Goal: Task Accomplishment & Management: Use online tool/utility

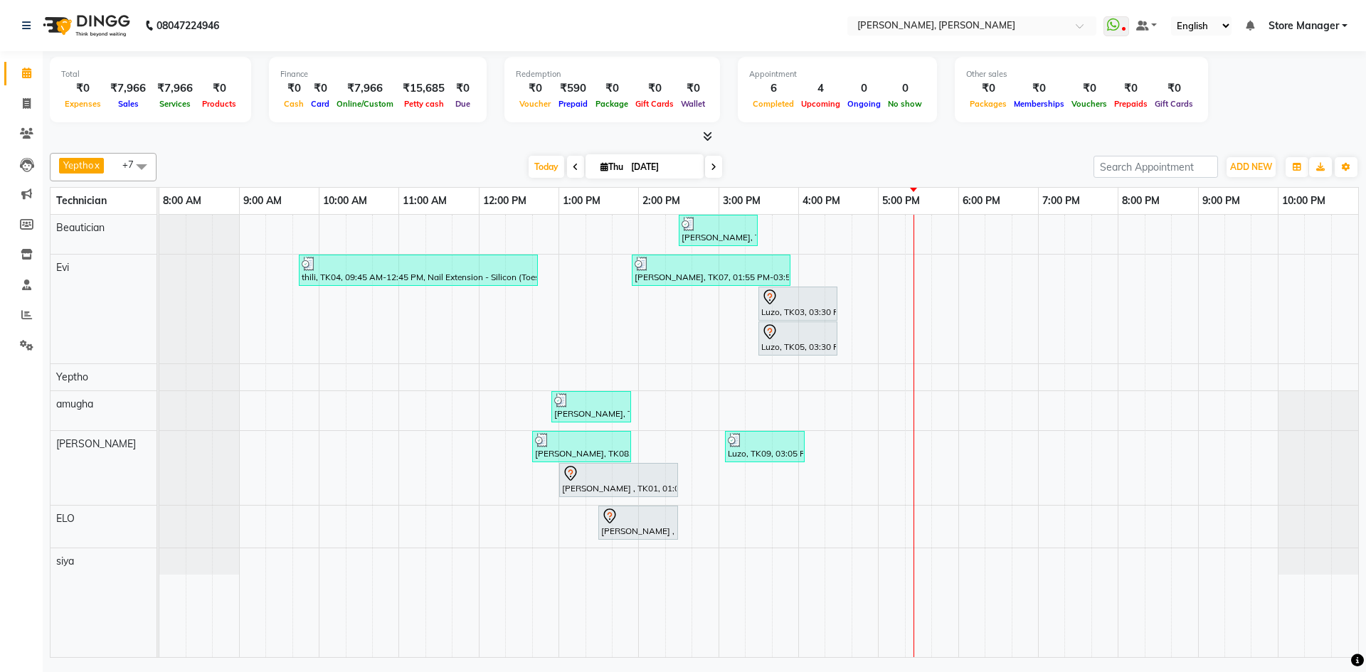
click at [701, 139] on span at bounding box center [704, 136] width 15 height 15
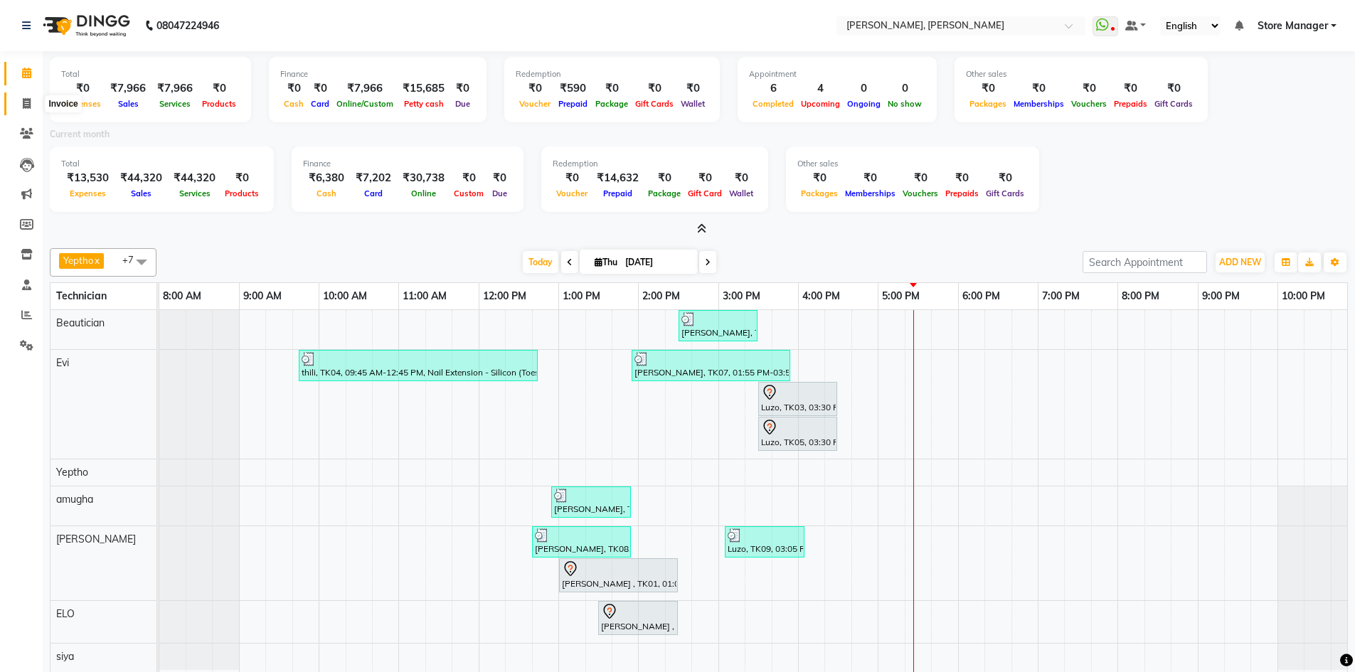
click at [33, 105] on span at bounding box center [26, 104] width 25 height 16
select select "7173"
select select "service"
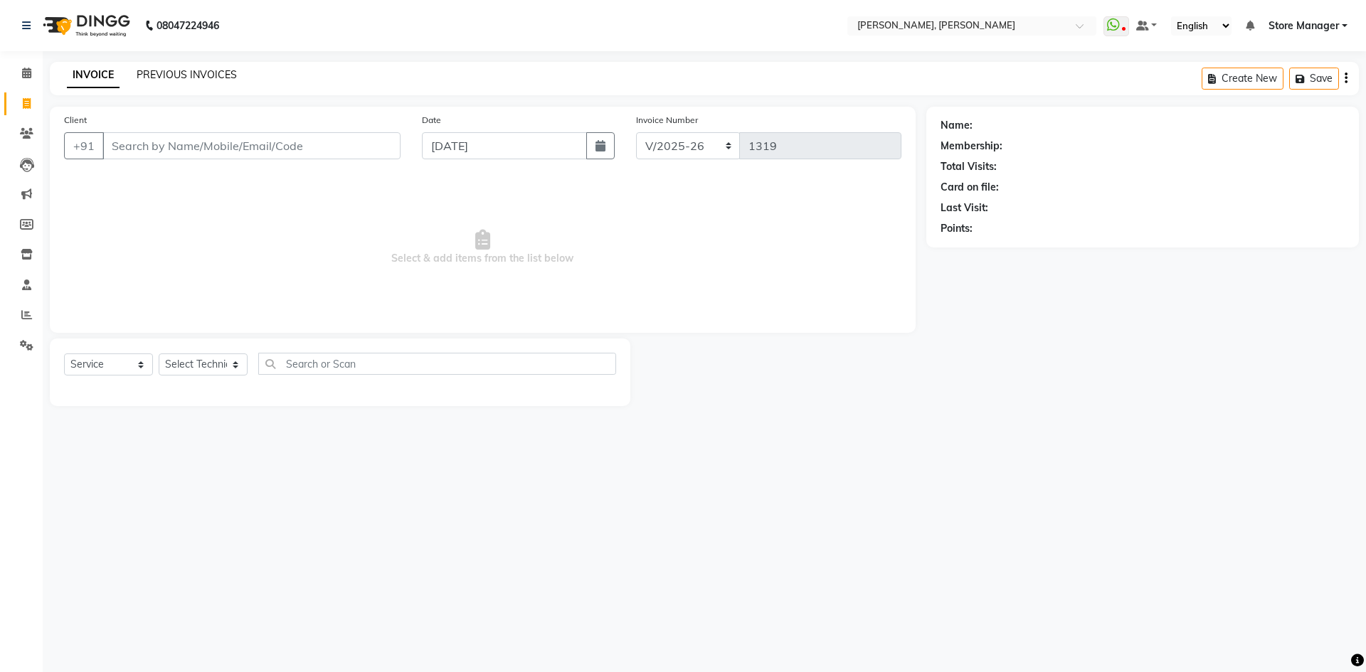
click at [181, 77] on link "PREVIOUS INVOICES" at bounding box center [187, 74] width 100 height 13
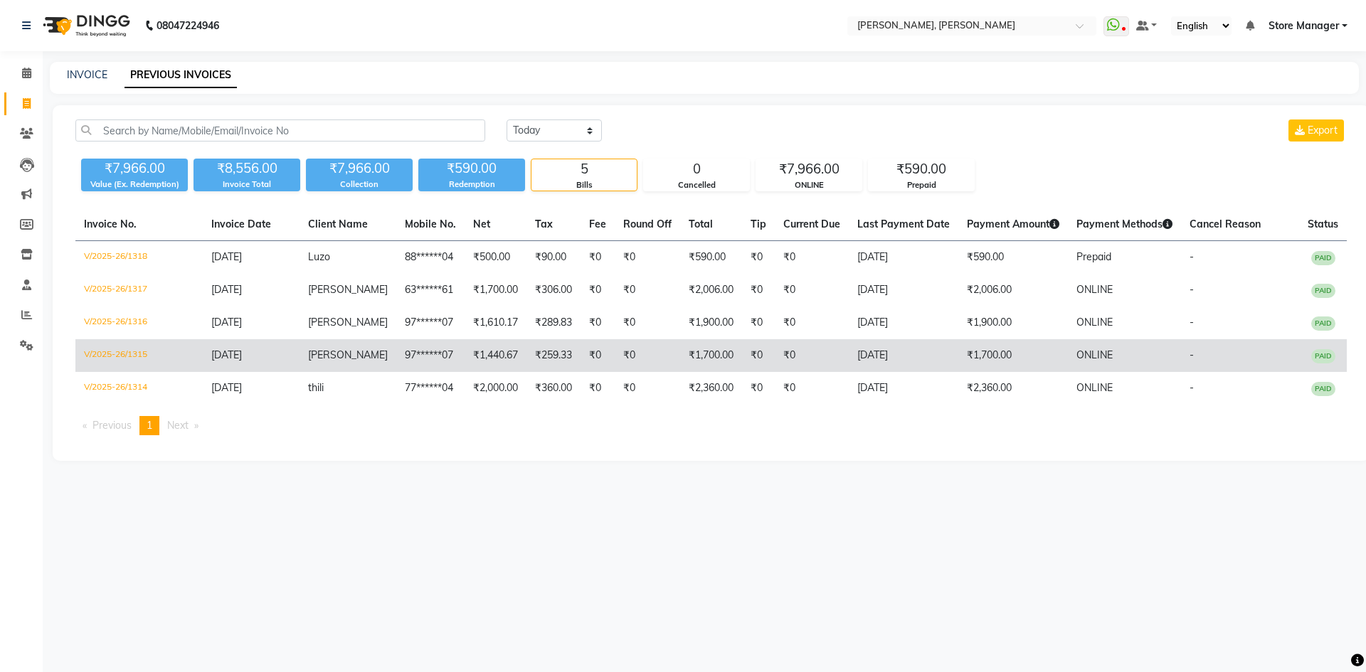
click at [615, 341] on td "₹0" at bounding box center [647, 355] width 65 height 33
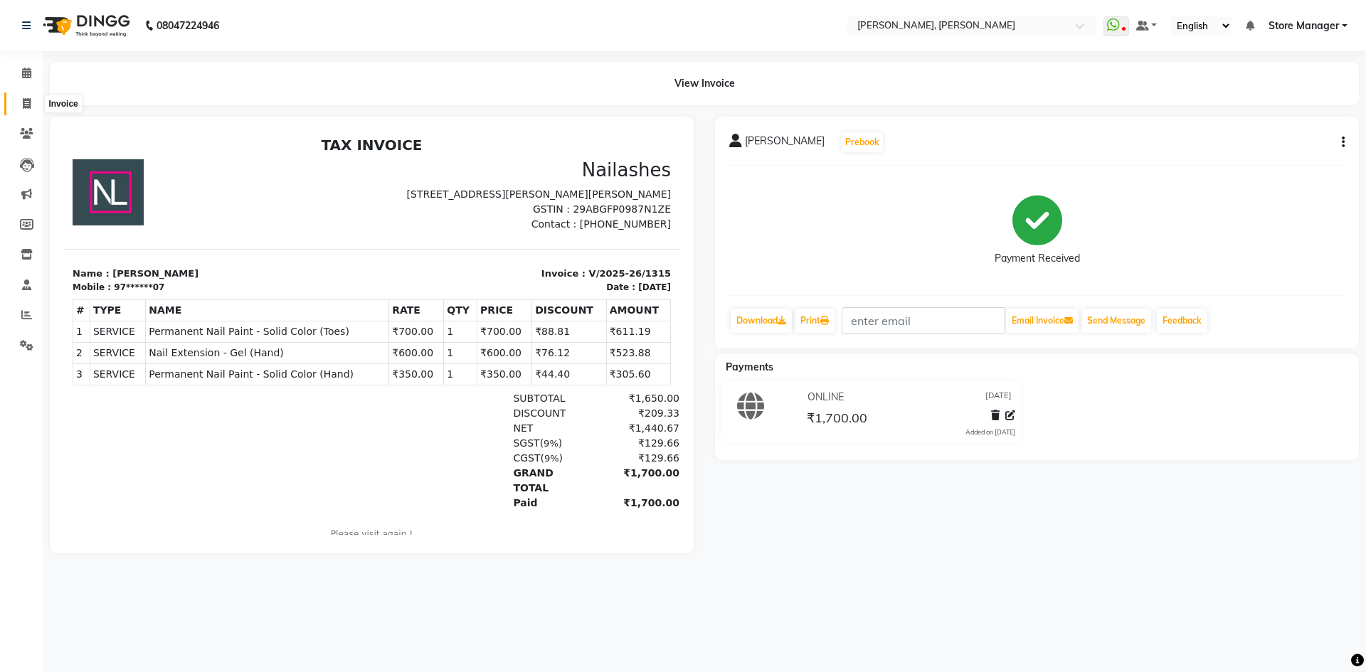
click at [31, 106] on span at bounding box center [26, 104] width 25 height 16
select select "service"
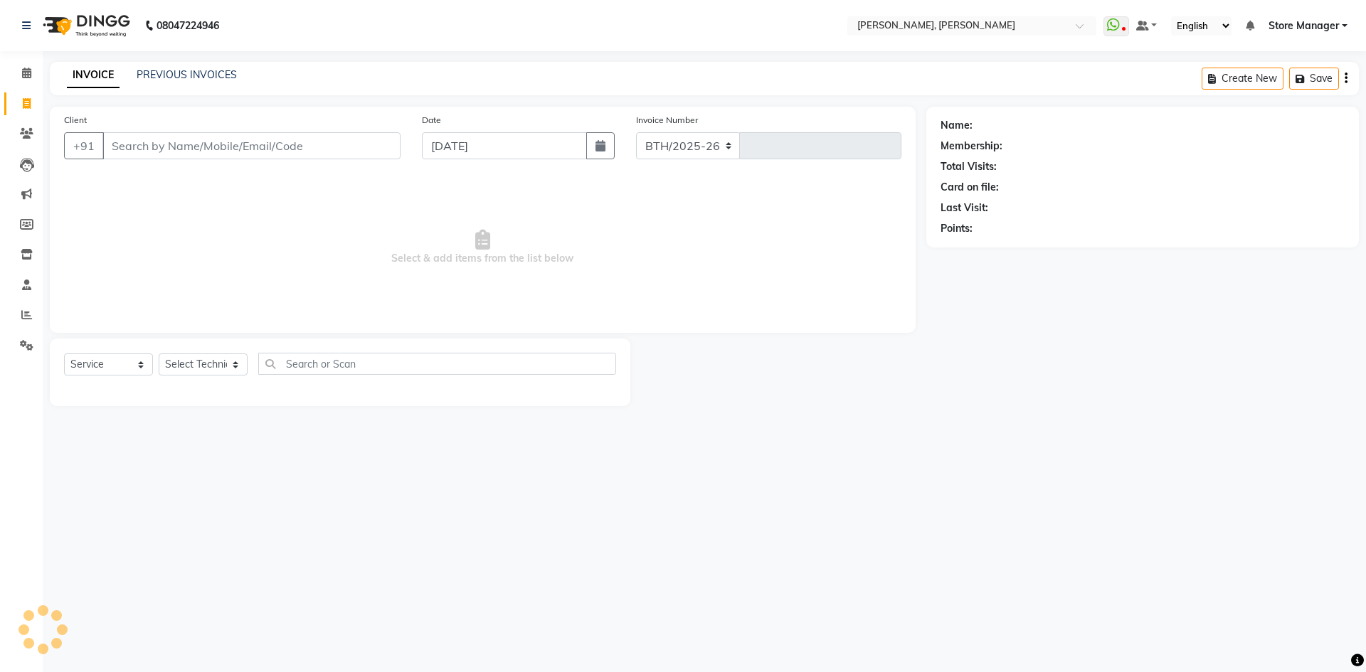
select select "7173"
type input "1319"
click at [211, 360] on select "Select Technician" at bounding box center [203, 365] width 89 height 22
select select "89719"
click at [159, 354] on select "Select Technician amugha Beautician [PERSON_NAME] Evi MANAGER [PERSON_NAME] [PE…" at bounding box center [203, 365] width 89 height 22
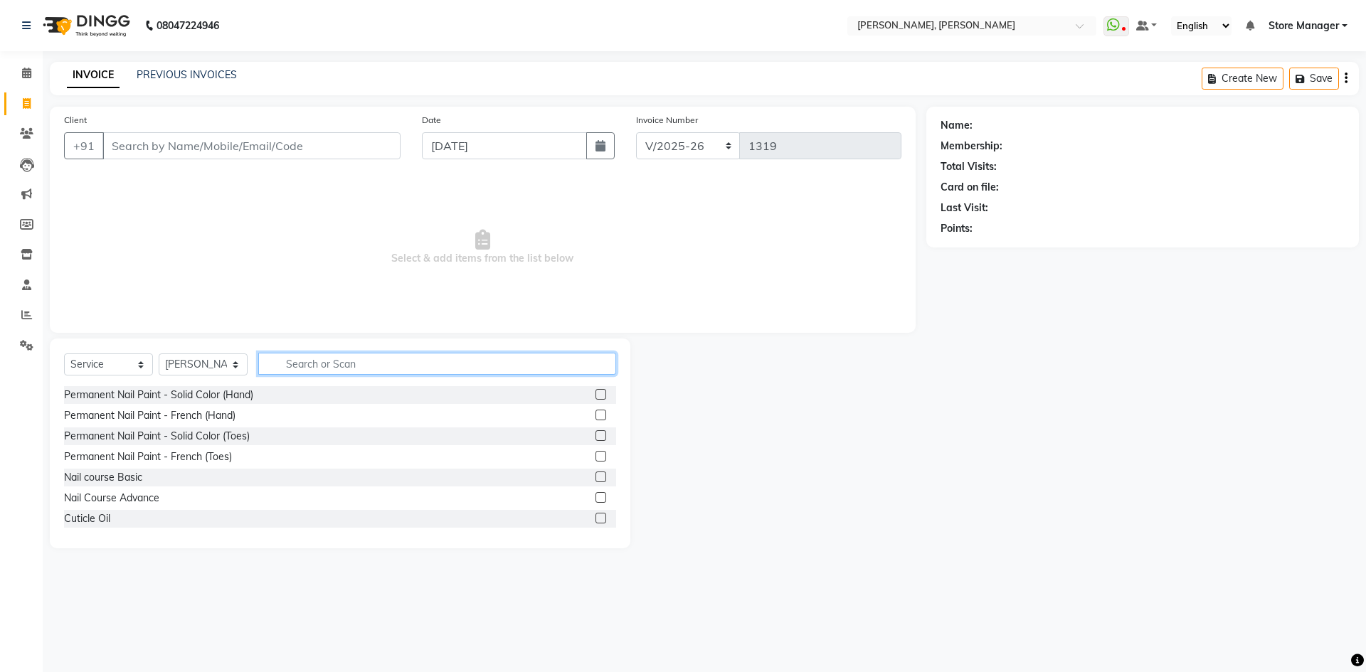
click at [335, 366] on input "text" at bounding box center [437, 364] width 358 height 22
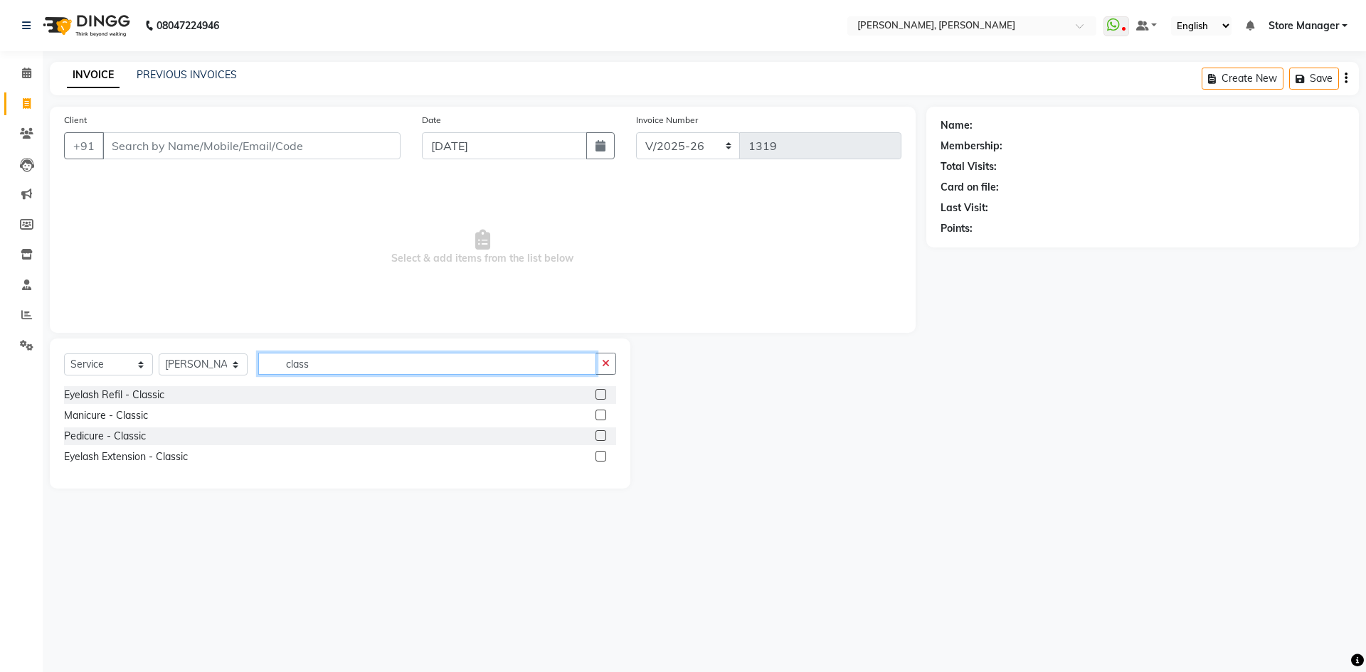
type input "class"
click at [600, 456] on label at bounding box center [600, 456] width 11 height 11
click at [600, 456] on input "checkbox" at bounding box center [599, 456] width 9 height 9
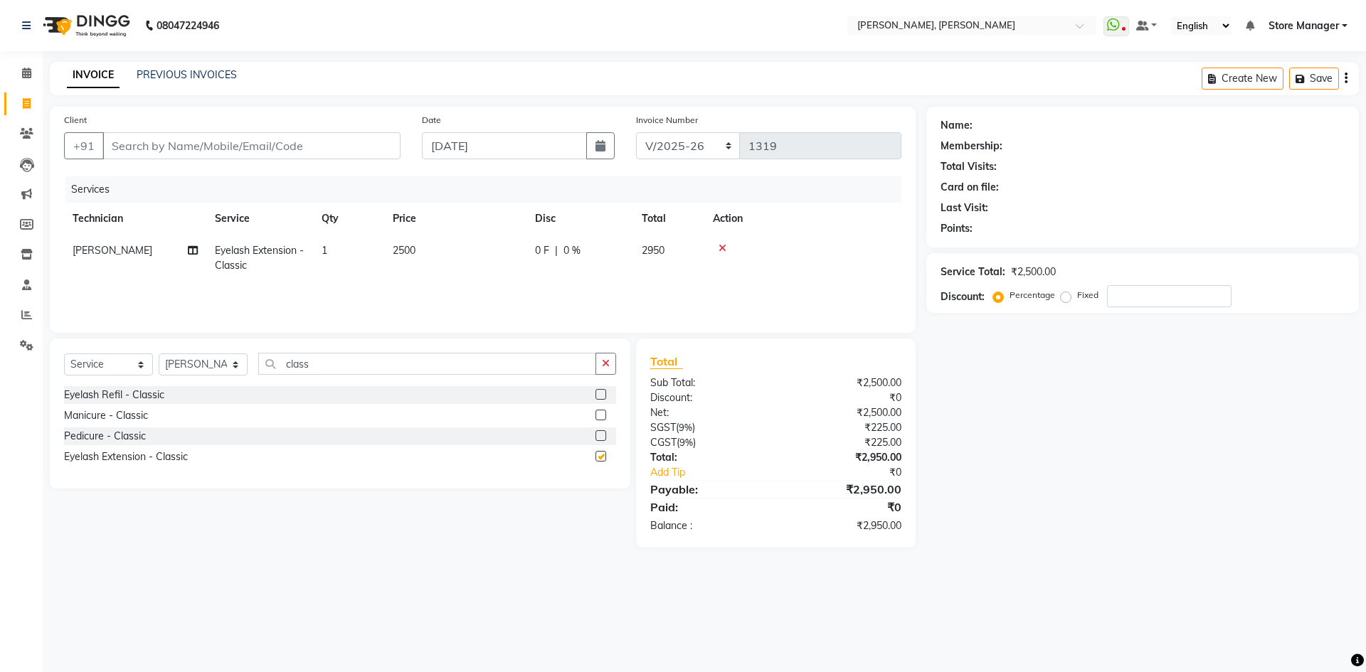
checkbox input "false"
click at [244, 152] on input "Client" at bounding box center [251, 145] width 298 height 27
type input "n"
type input "0"
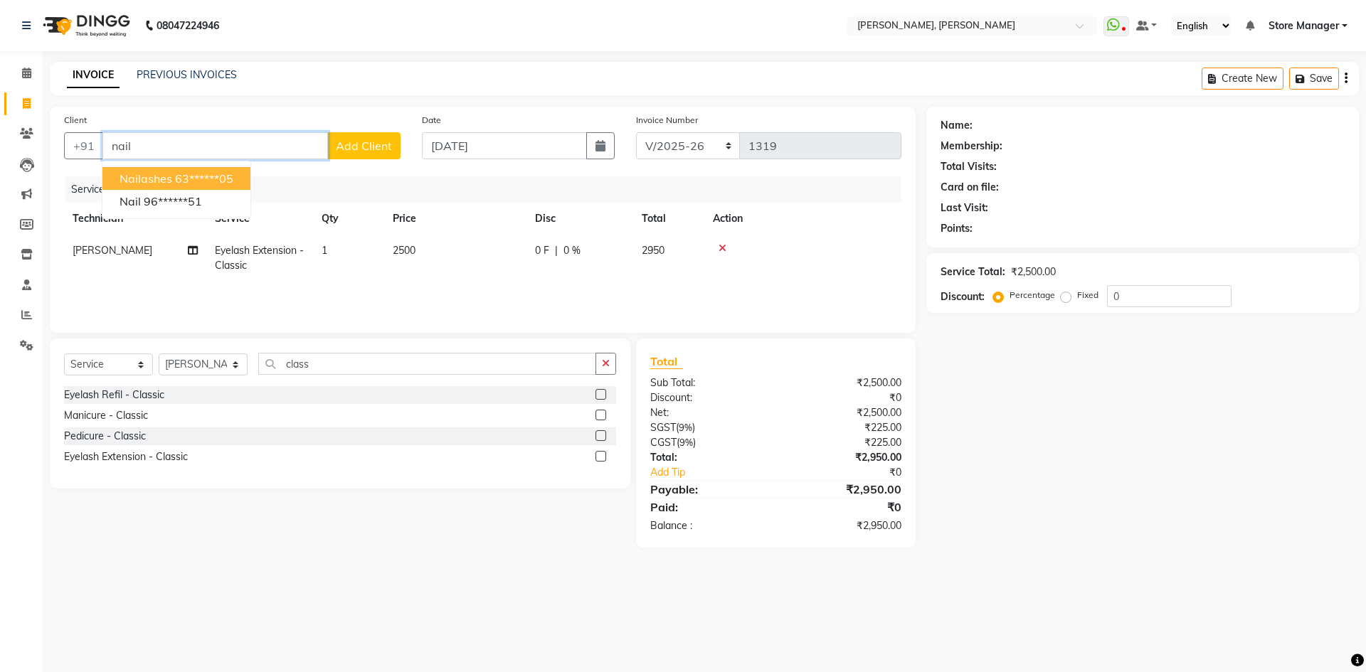
click at [213, 178] on ngb-highlight "63******05" at bounding box center [204, 178] width 58 height 14
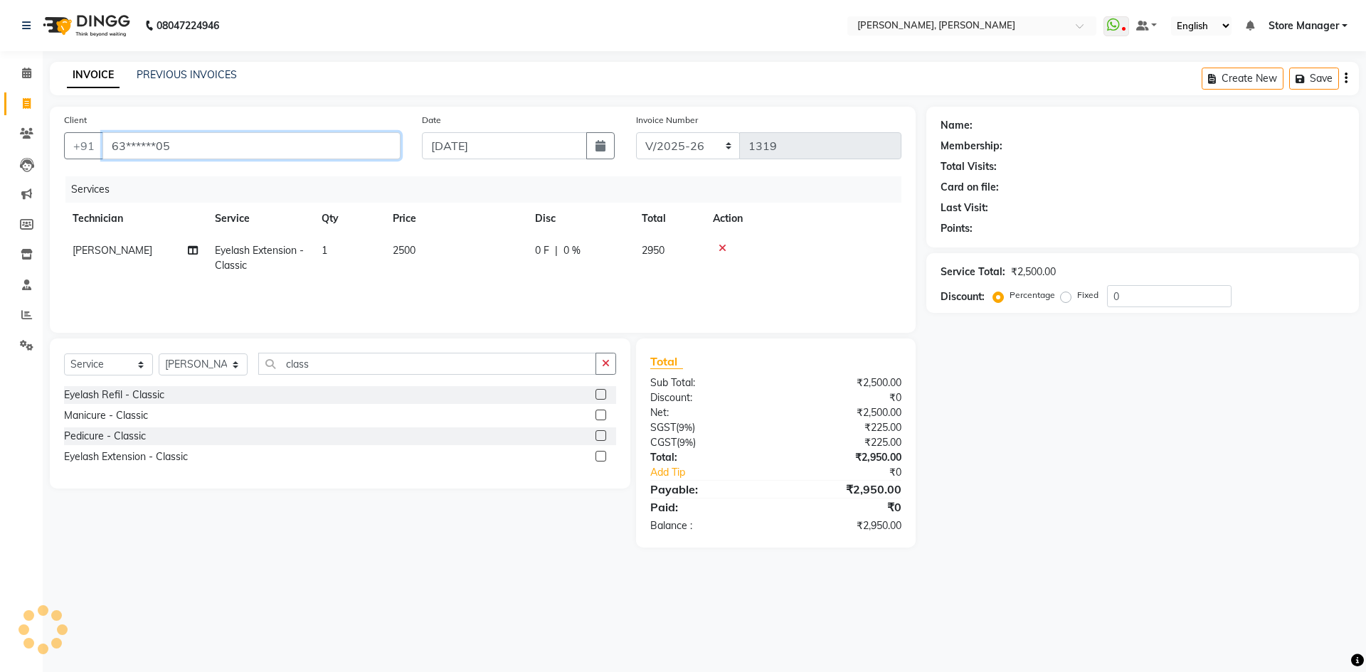
type input "63******05"
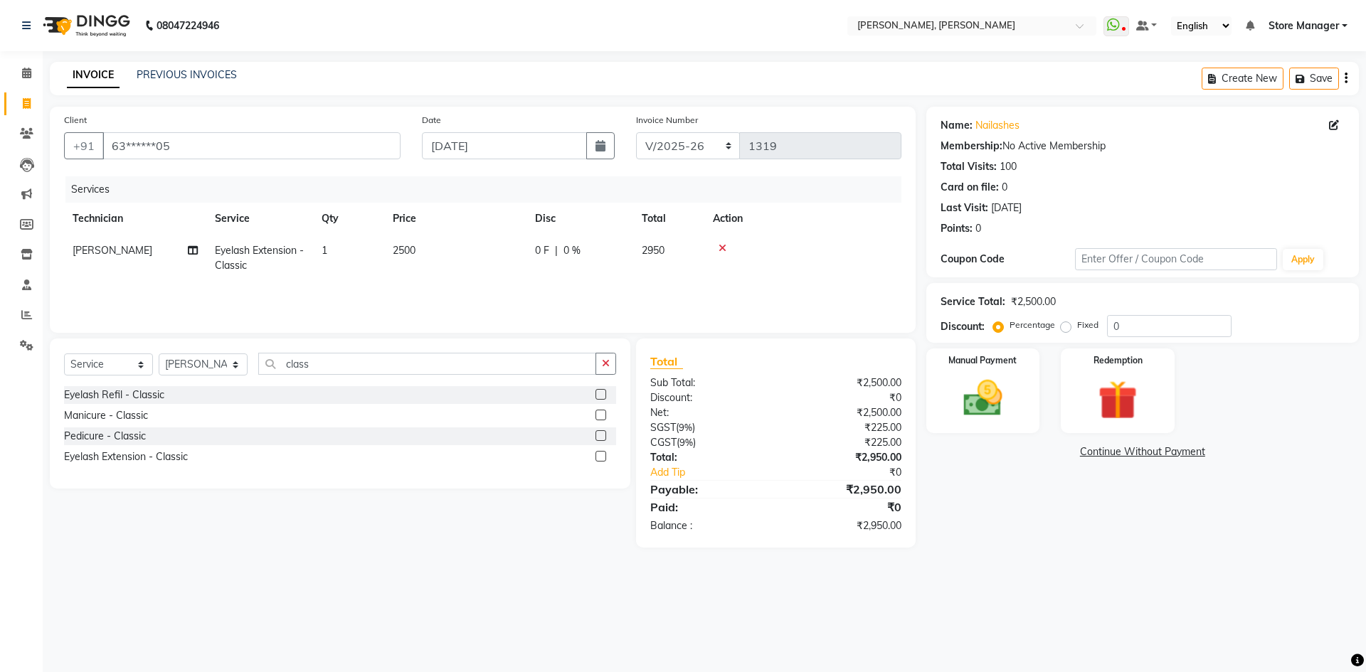
click at [408, 246] on span "2500" at bounding box center [404, 250] width 23 height 13
select select "89719"
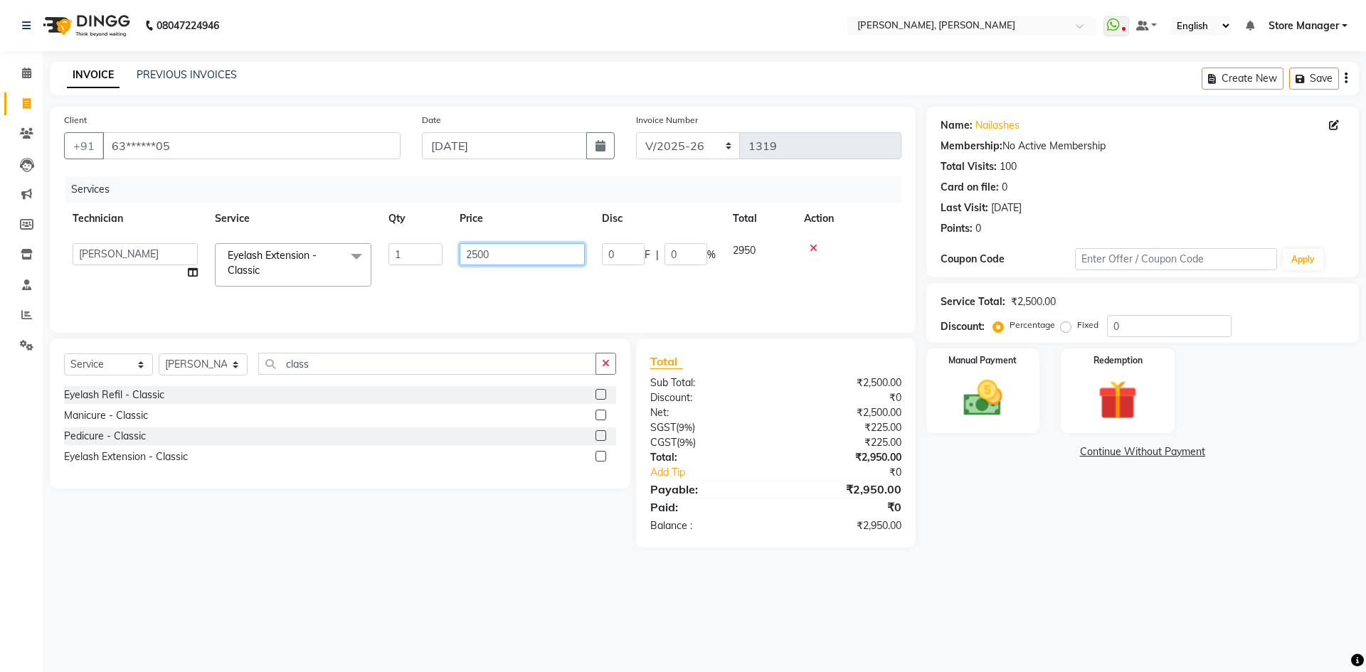
click at [479, 257] on input "2500" at bounding box center [522, 254] width 125 height 22
type input "2000"
click at [1172, 516] on div "Name: Nailashes Membership: No Active Membership Total Visits: 100 Card on file…" at bounding box center [1147, 327] width 443 height 441
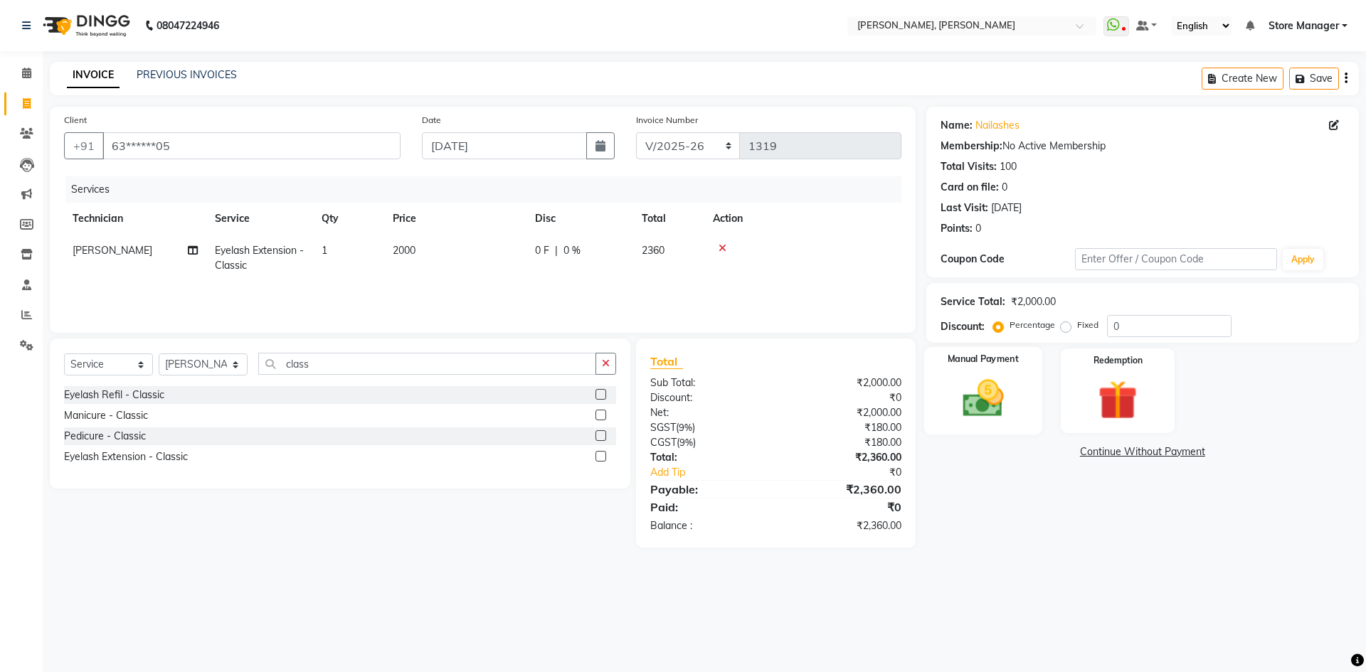
click at [973, 372] on div "Manual Payment" at bounding box center [982, 390] width 118 height 87
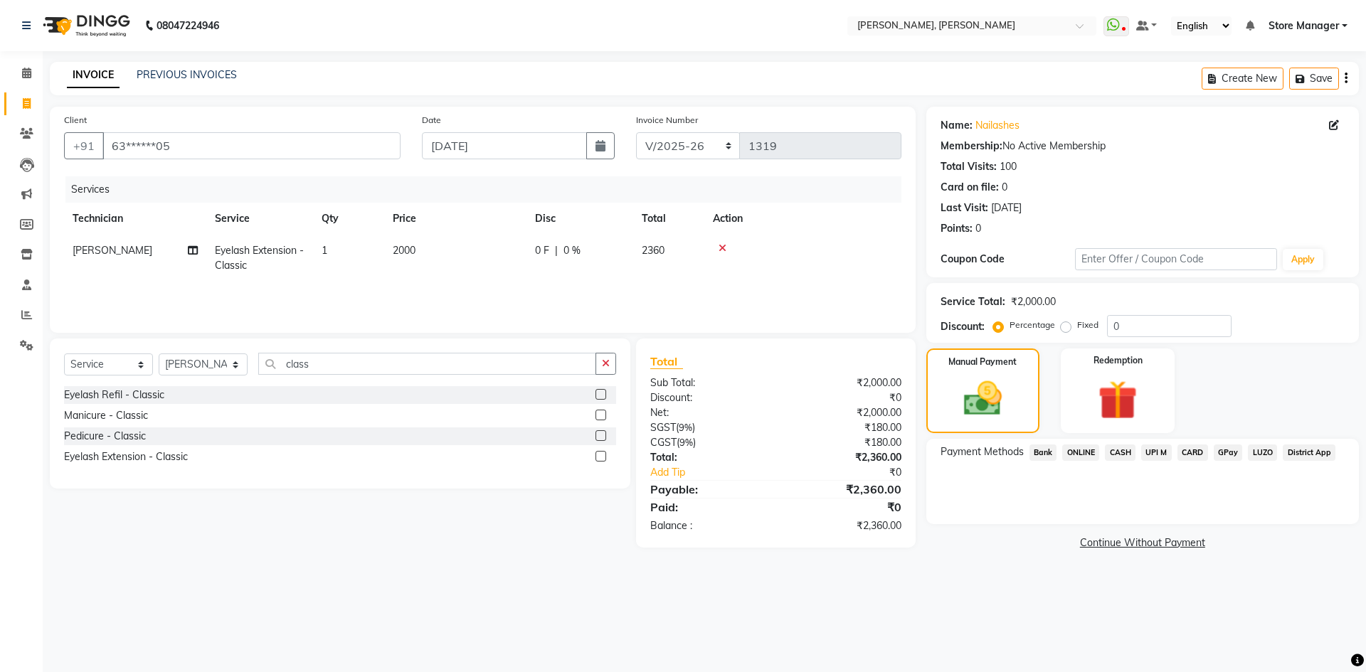
click at [1193, 450] on span "CARD" at bounding box center [1192, 453] width 31 height 16
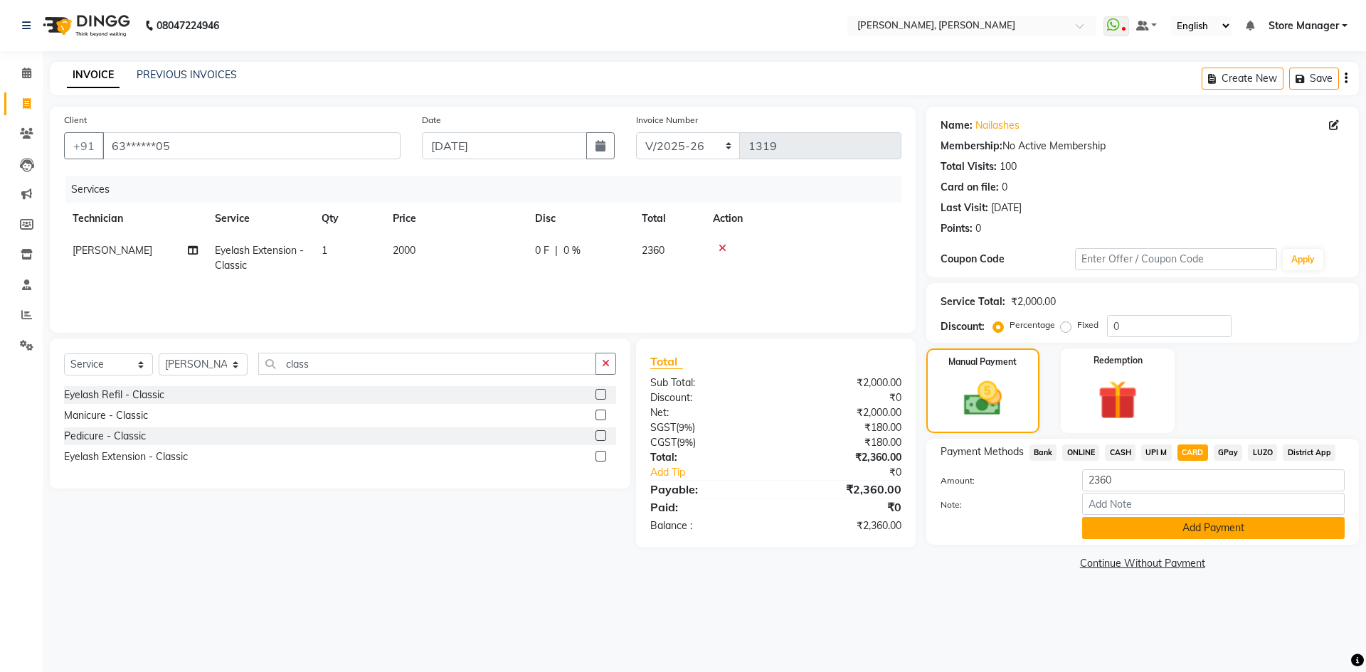
click at [1207, 520] on button "Add Payment" at bounding box center [1213, 528] width 262 height 22
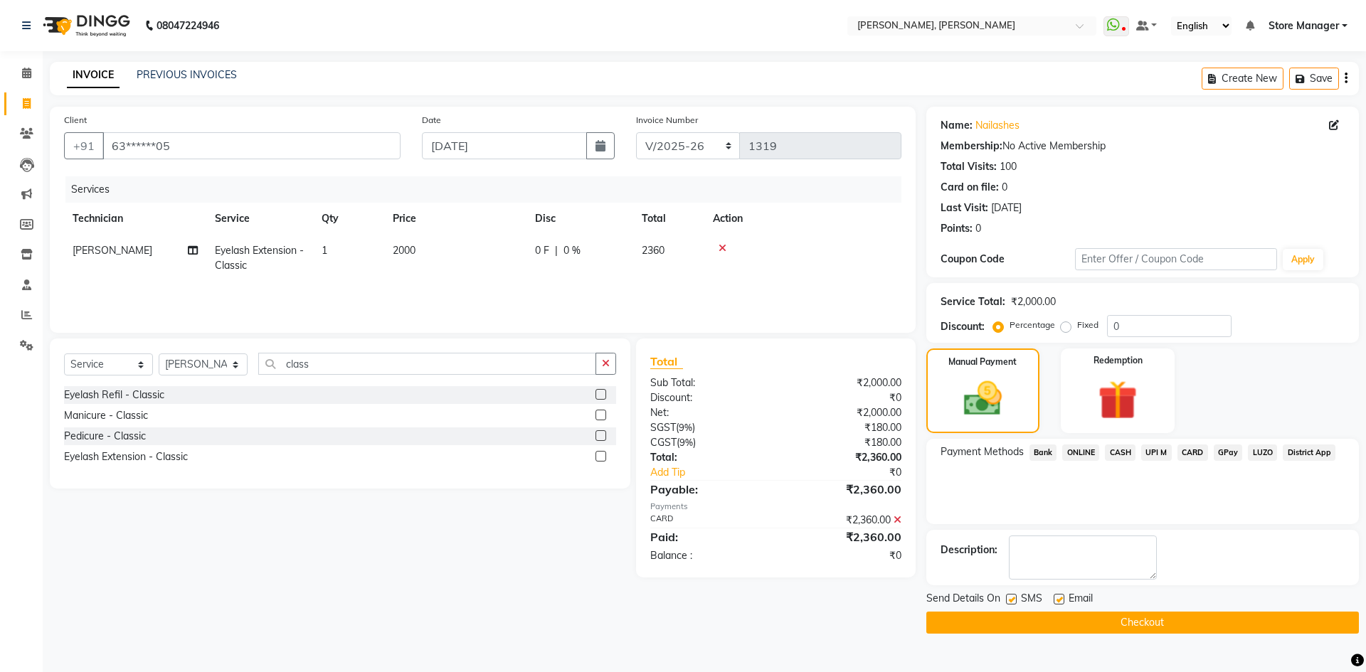
click at [1164, 622] on button "Checkout" at bounding box center [1142, 623] width 432 height 22
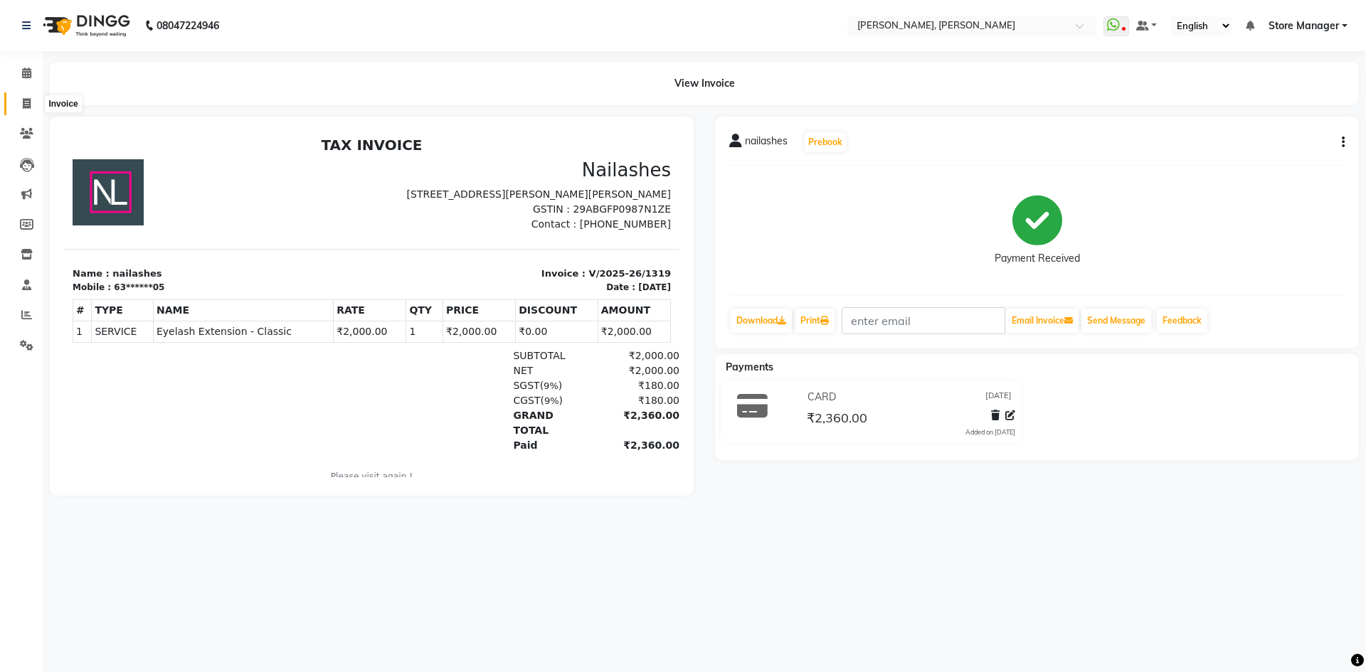
click at [23, 101] on icon at bounding box center [27, 103] width 8 height 11
select select "7173"
select select "service"
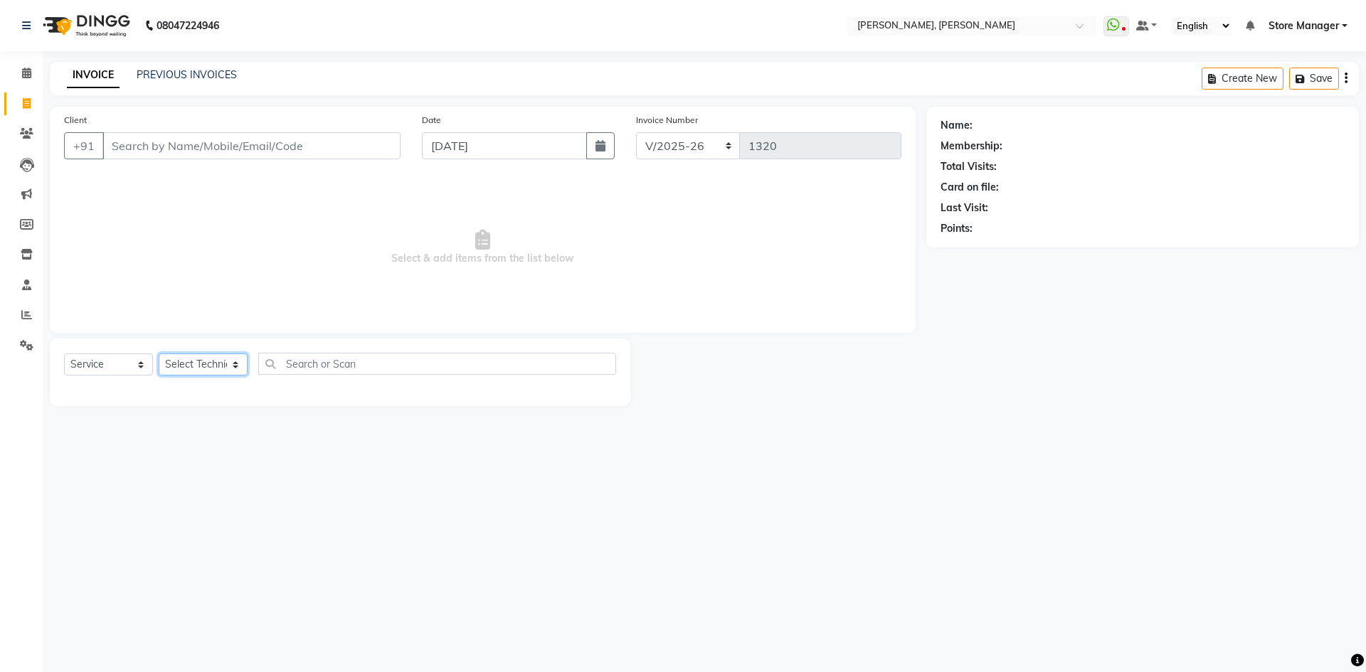
click at [203, 371] on select "Select Technician amugha Beautician durgesh ELO Evi MANAGER Priya Singh Sathish…" at bounding box center [203, 365] width 89 height 22
select select "61635"
click at [159, 354] on select "Select Technician amugha Beautician durgesh ELO Evi MANAGER Priya Singh Sathish…" at bounding box center [203, 365] width 89 height 22
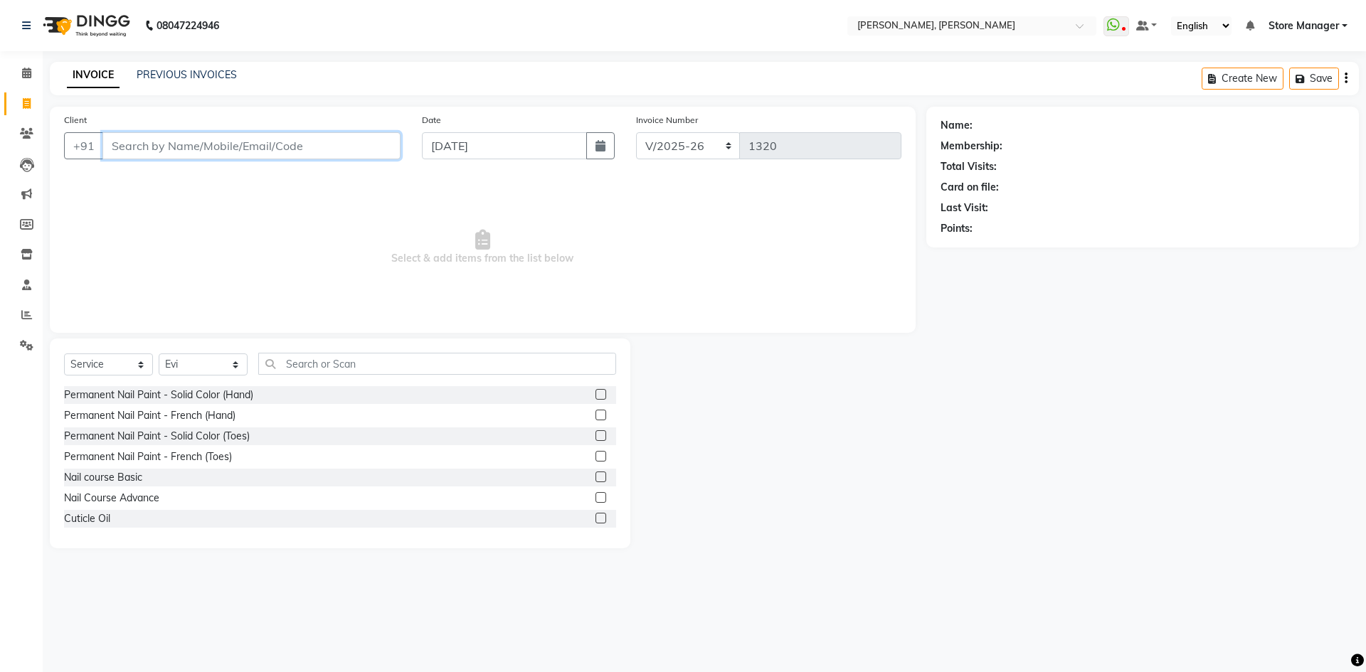
click at [245, 148] on input "Client" at bounding box center [251, 145] width 298 height 27
click at [437, 361] on input "text" at bounding box center [437, 364] width 358 height 22
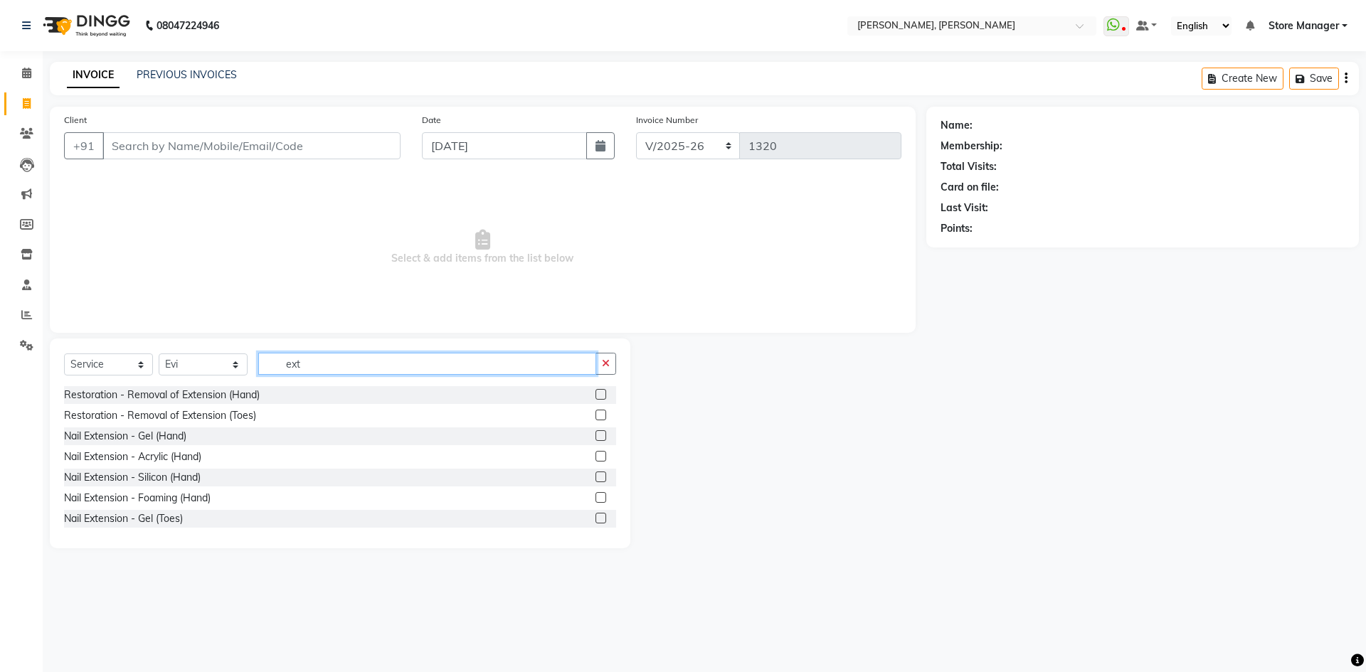
type input "ext"
click at [595, 395] on label at bounding box center [600, 394] width 11 height 11
click at [595, 395] on input "checkbox" at bounding box center [599, 395] width 9 height 9
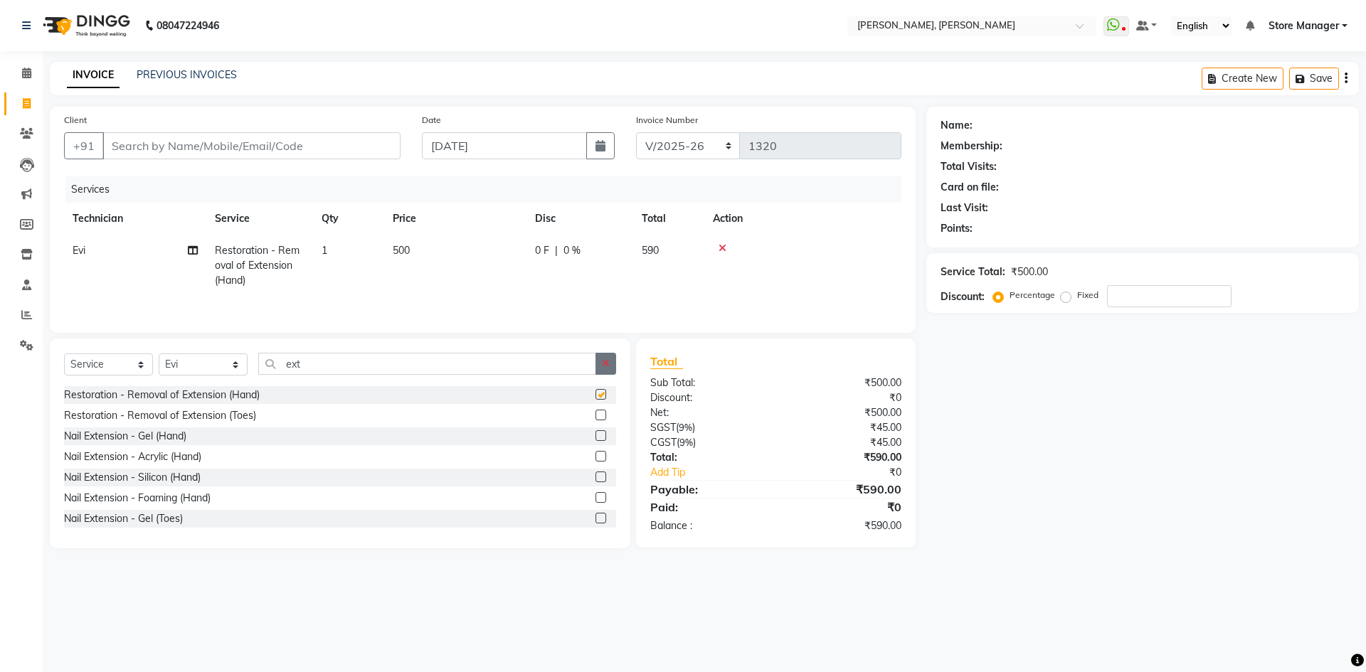
checkbox input "false"
click at [605, 370] on button "button" at bounding box center [605, 364] width 21 height 22
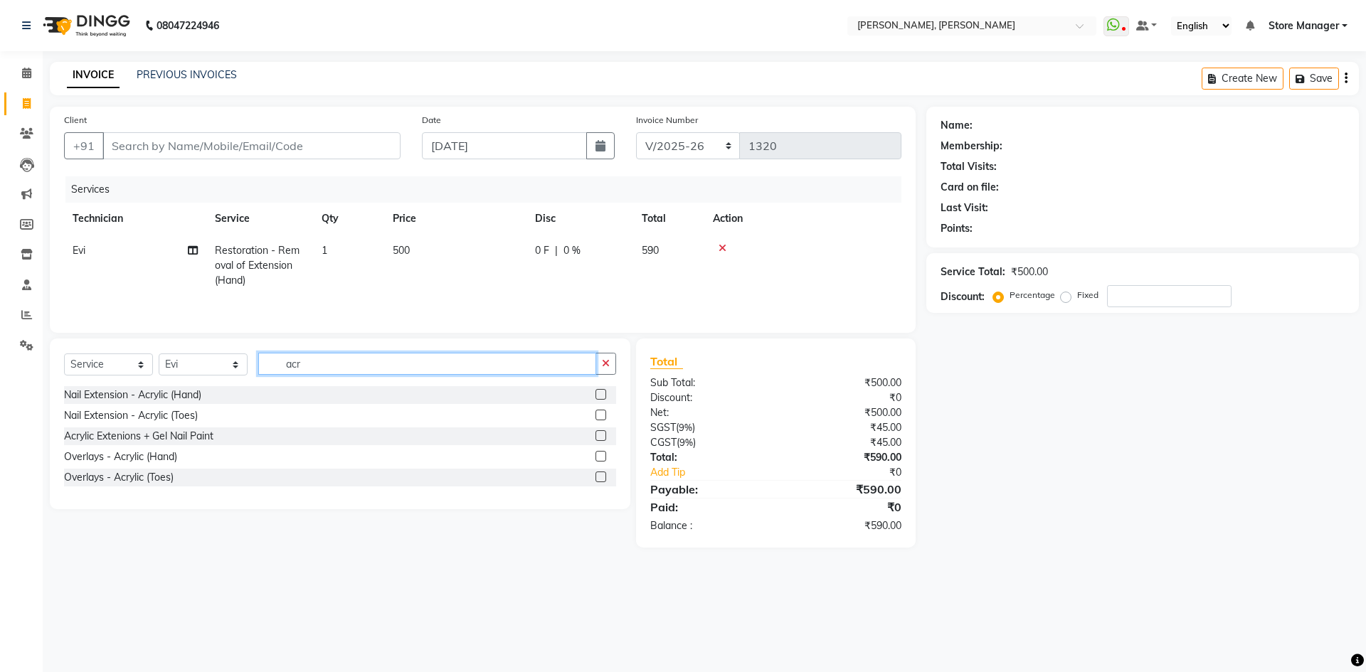
type input "acr"
click at [598, 394] on label at bounding box center [600, 394] width 11 height 11
click at [598, 394] on input "checkbox" at bounding box center [599, 395] width 9 height 9
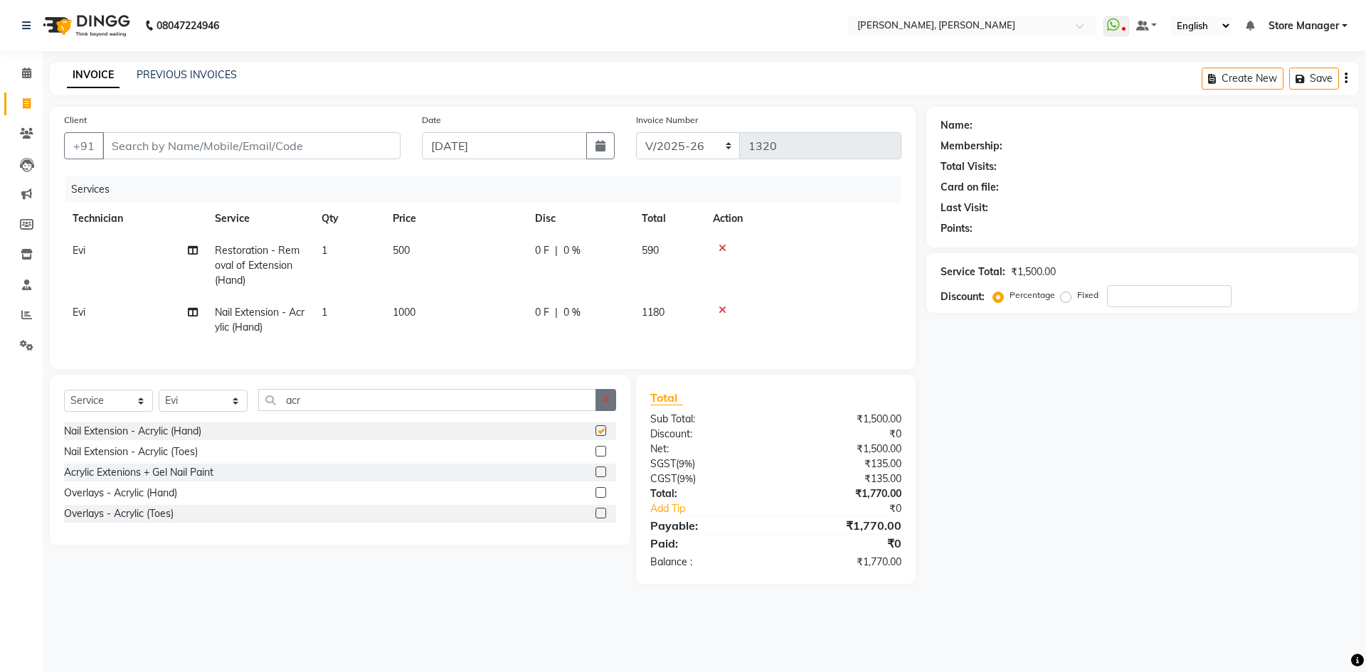
checkbox input "false"
click at [610, 405] on icon "button" at bounding box center [606, 400] width 8 height 10
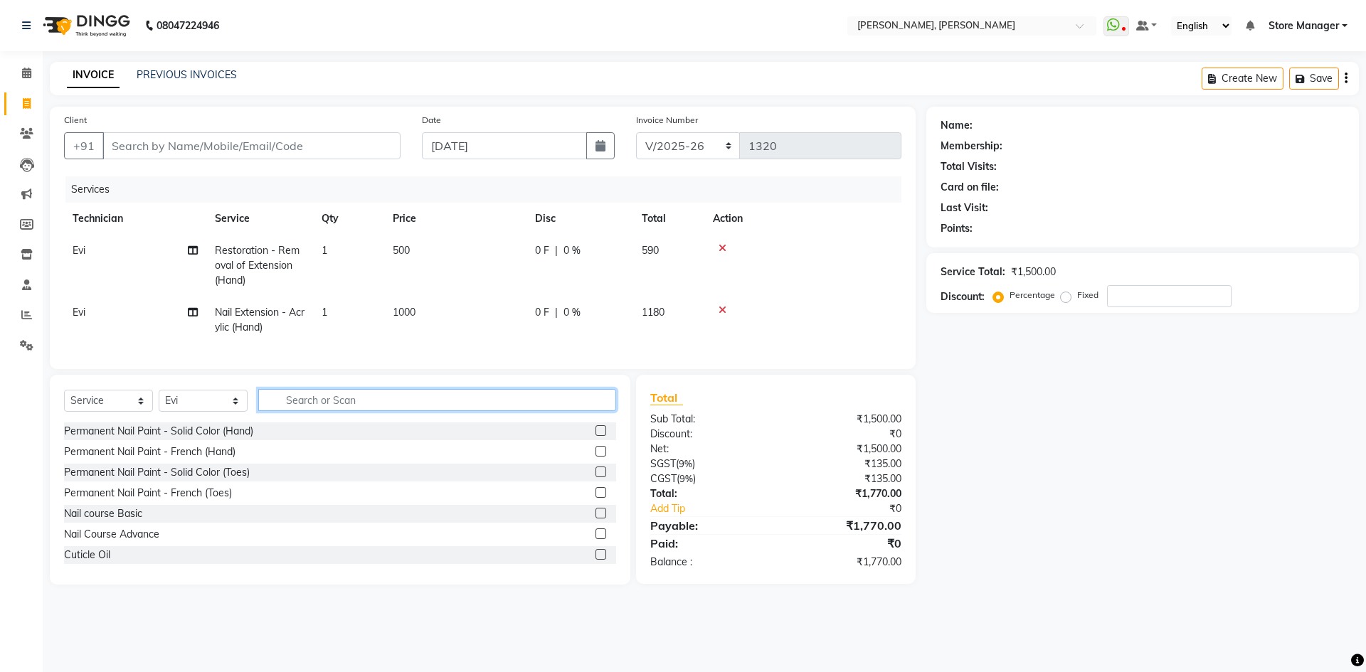
click at [504, 411] on input "text" at bounding box center [437, 400] width 358 height 22
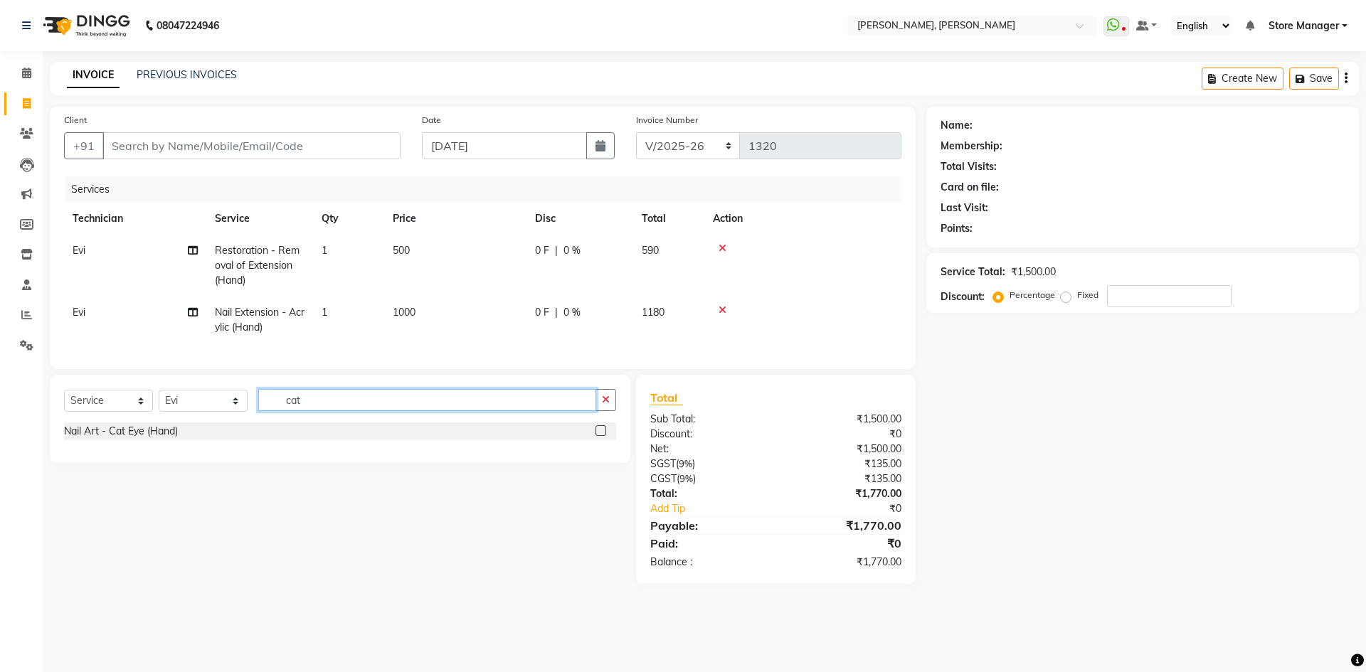
type input "cat"
click at [601, 436] on label at bounding box center [600, 430] width 11 height 11
click at [601, 436] on input "checkbox" at bounding box center [599, 431] width 9 height 9
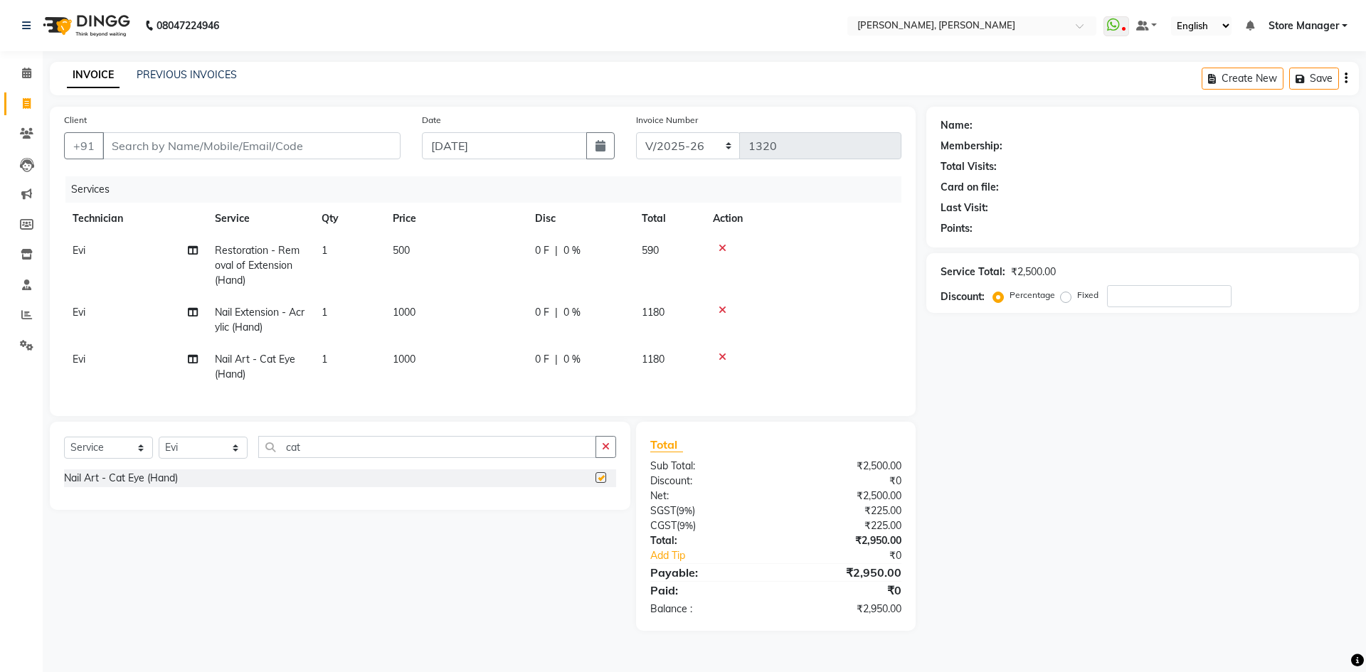
checkbox input "false"
click at [356, 458] on input "cat" at bounding box center [427, 447] width 338 height 22
type input "c"
type input "chro"
click at [598, 483] on label at bounding box center [600, 477] width 11 height 11
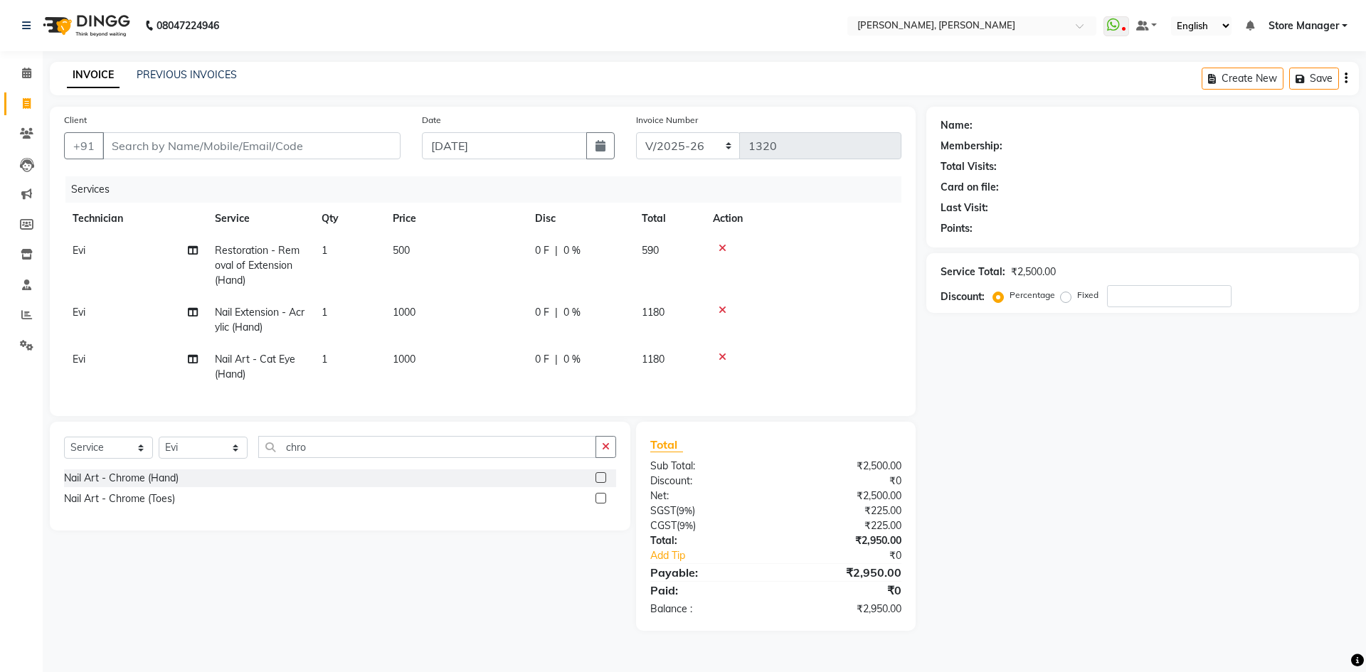
click at [598, 483] on input "checkbox" at bounding box center [599, 478] width 9 height 9
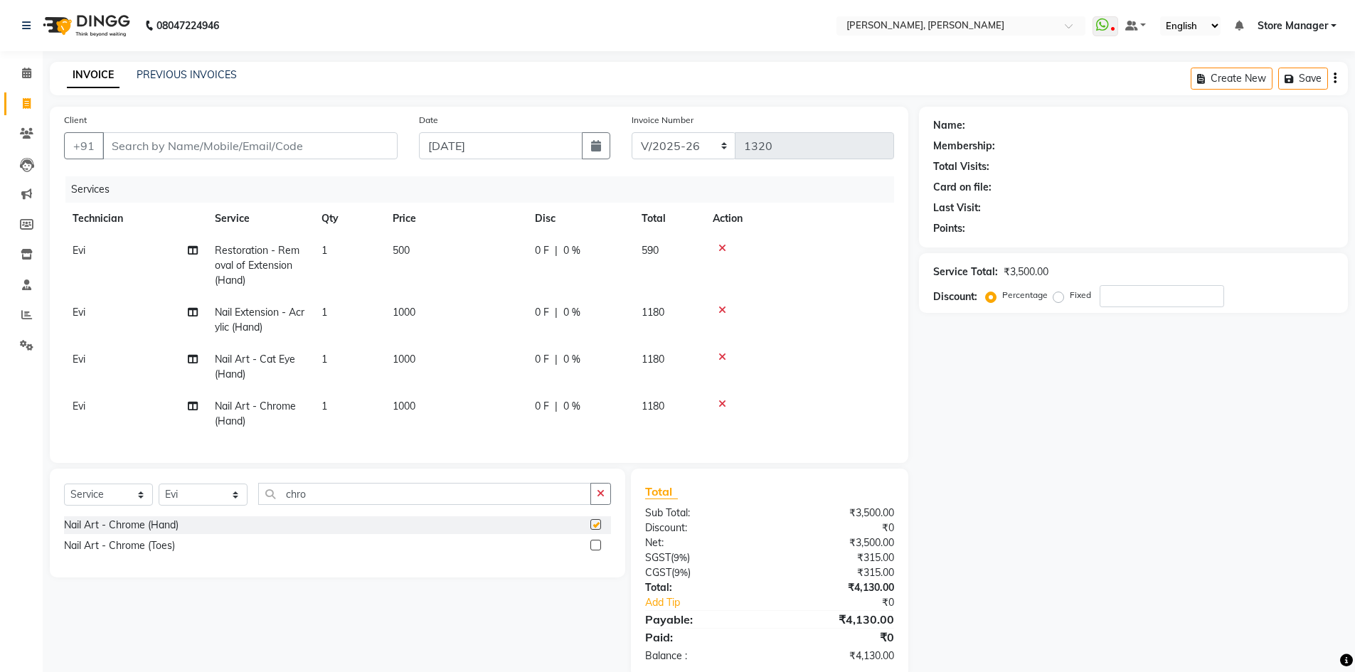
checkbox input "false"
click at [413, 408] on span "1000" at bounding box center [404, 406] width 23 height 13
select select "61635"
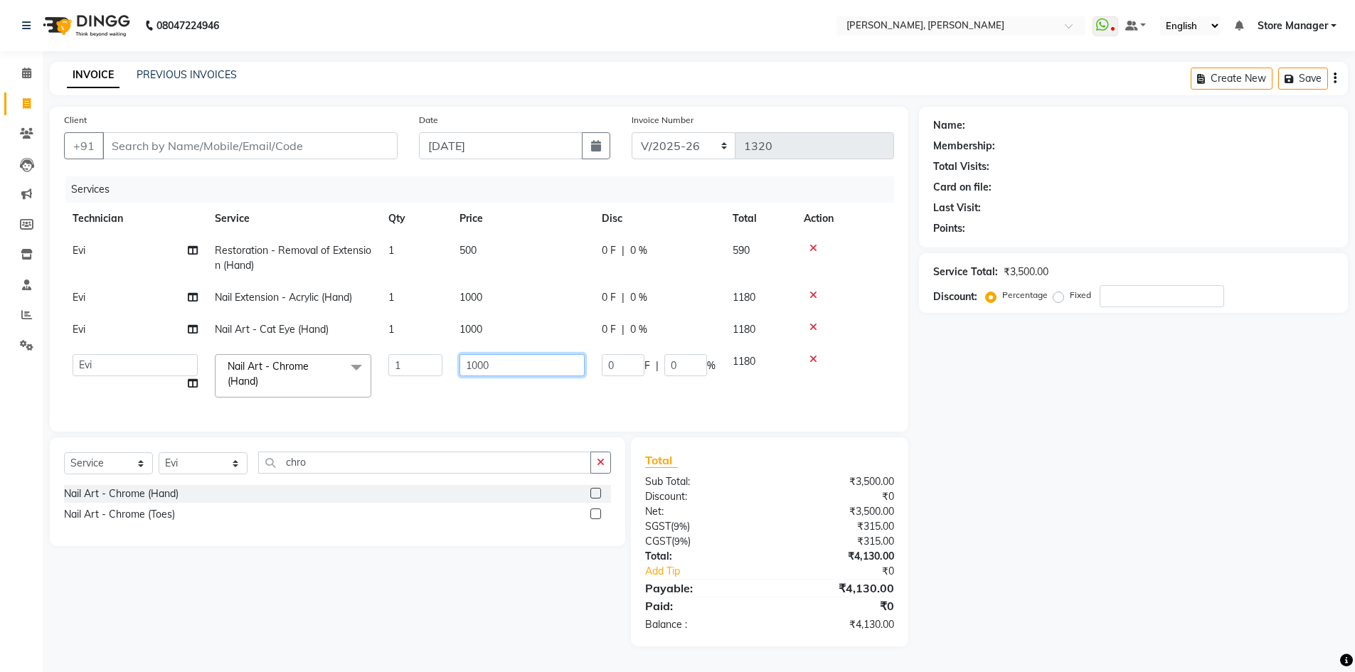
click at [479, 371] on input "1000" at bounding box center [522, 365] width 125 height 22
type input "500"
click at [1113, 504] on div "Name: Membership: Total Visits: Card on file: Last Visit: Points: Service Total…" at bounding box center [1139, 377] width 440 height 540
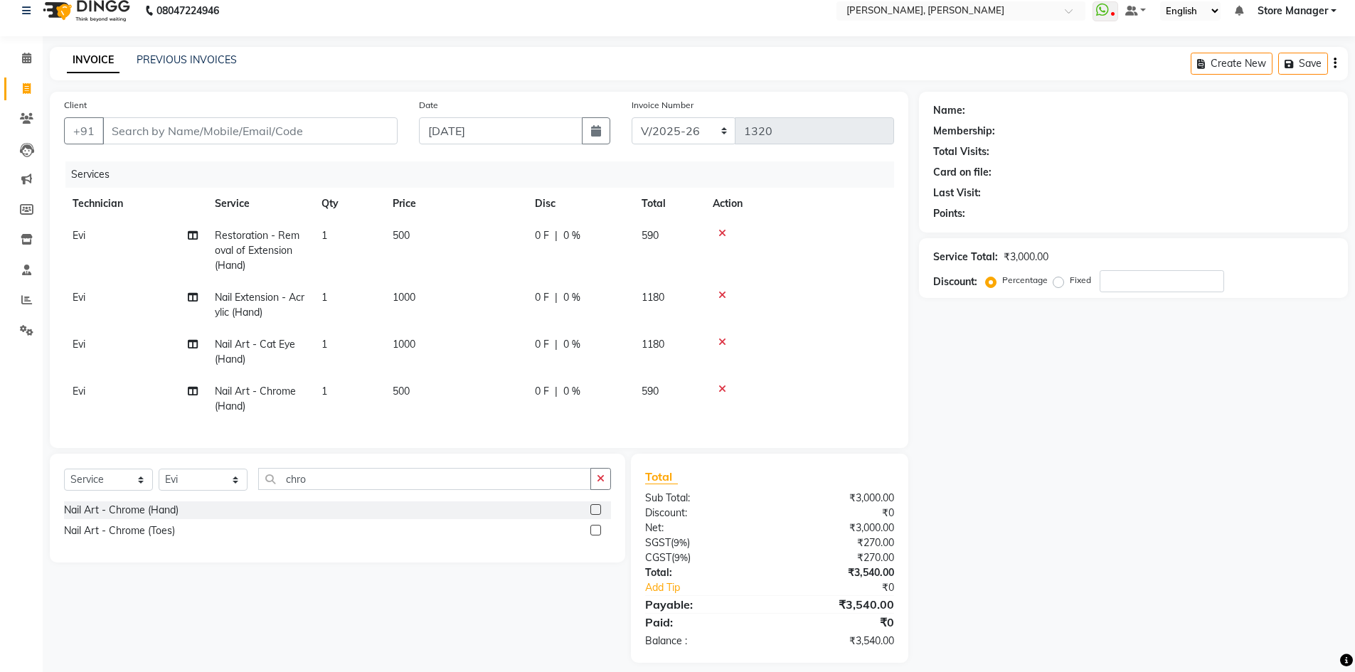
scroll to position [38, 0]
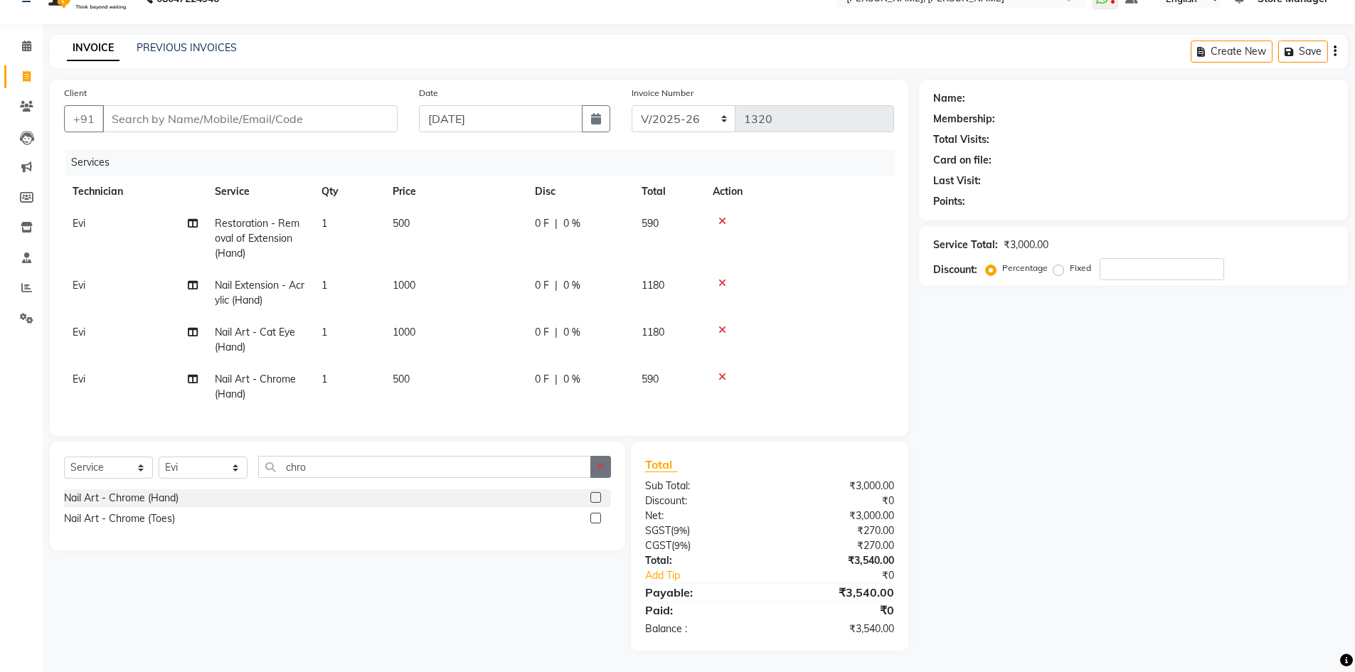
click at [603, 472] on button "button" at bounding box center [600, 467] width 21 height 22
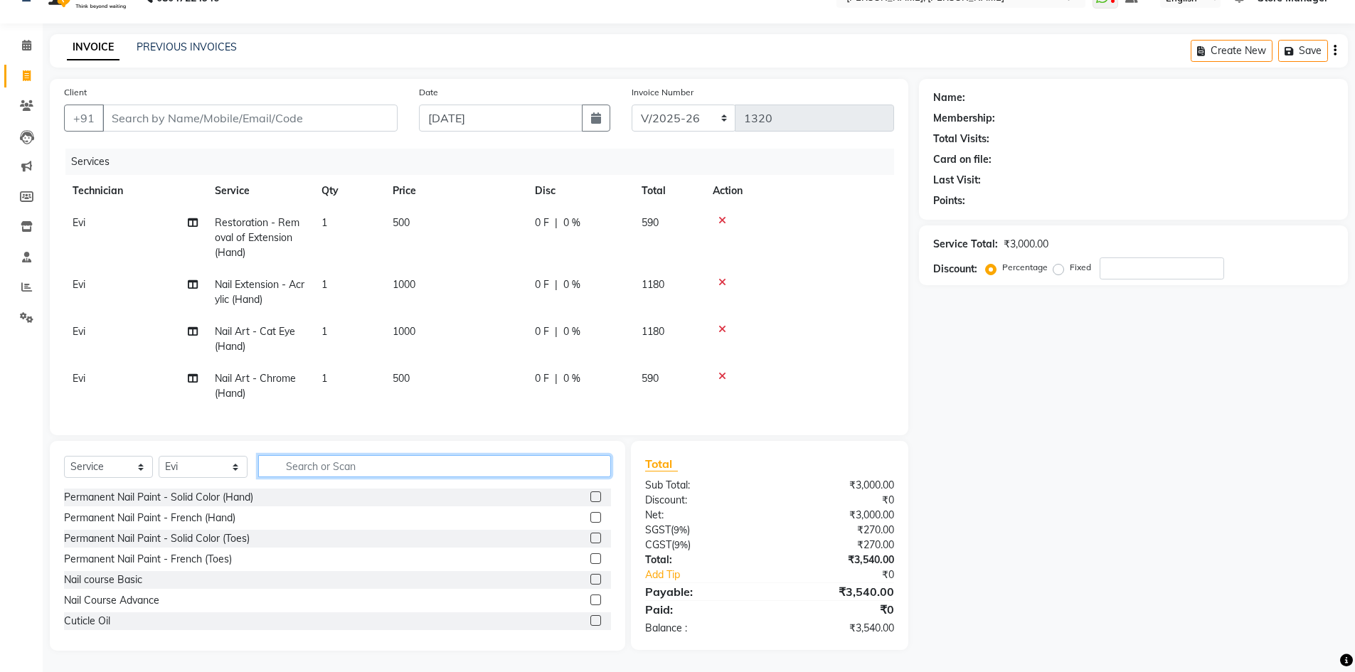
scroll to position [38, 0]
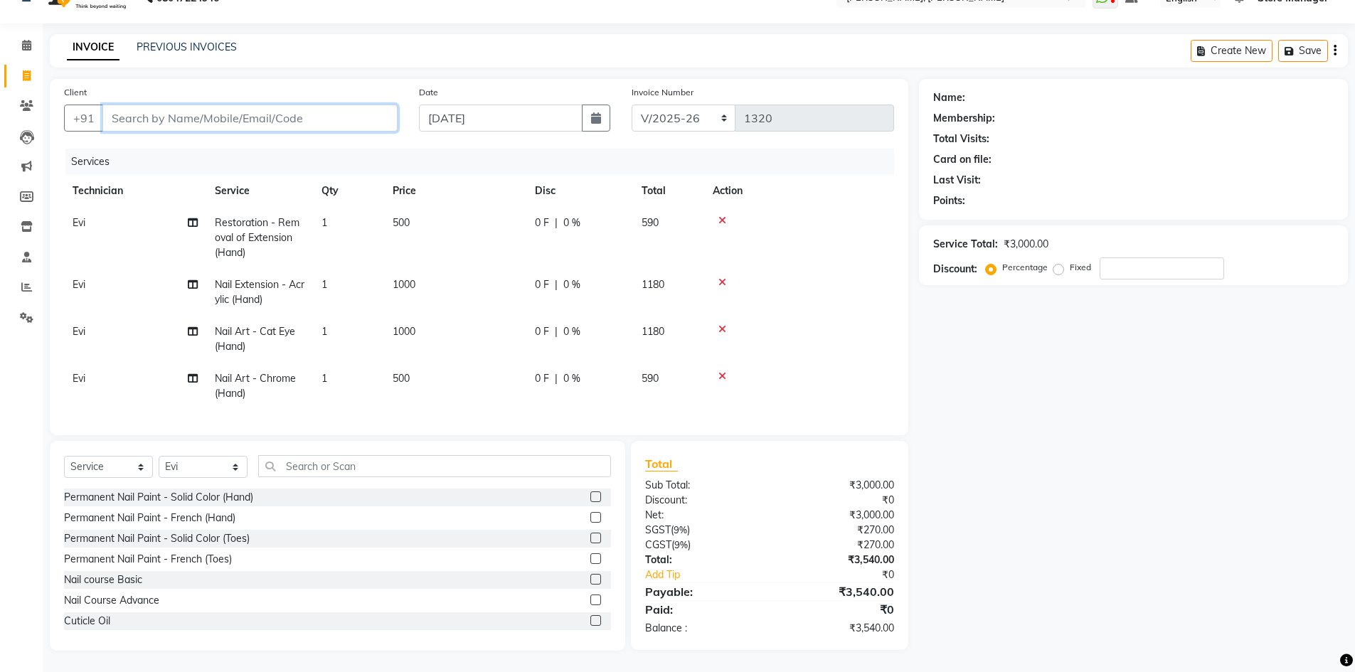
click at [253, 105] on input "Client" at bounding box center [249, 118] width 295 height 27
type input "l"
type input "0"
click at [1034, 413] on div "Name: Membership: Total Visits: Card on file: Last Visit: Points: Service Total…" at bounding box center [1139, 365] width 440 height 572
click at [181, 105] on input "luzo" at bounding box center [213, 118] width 223 height 27
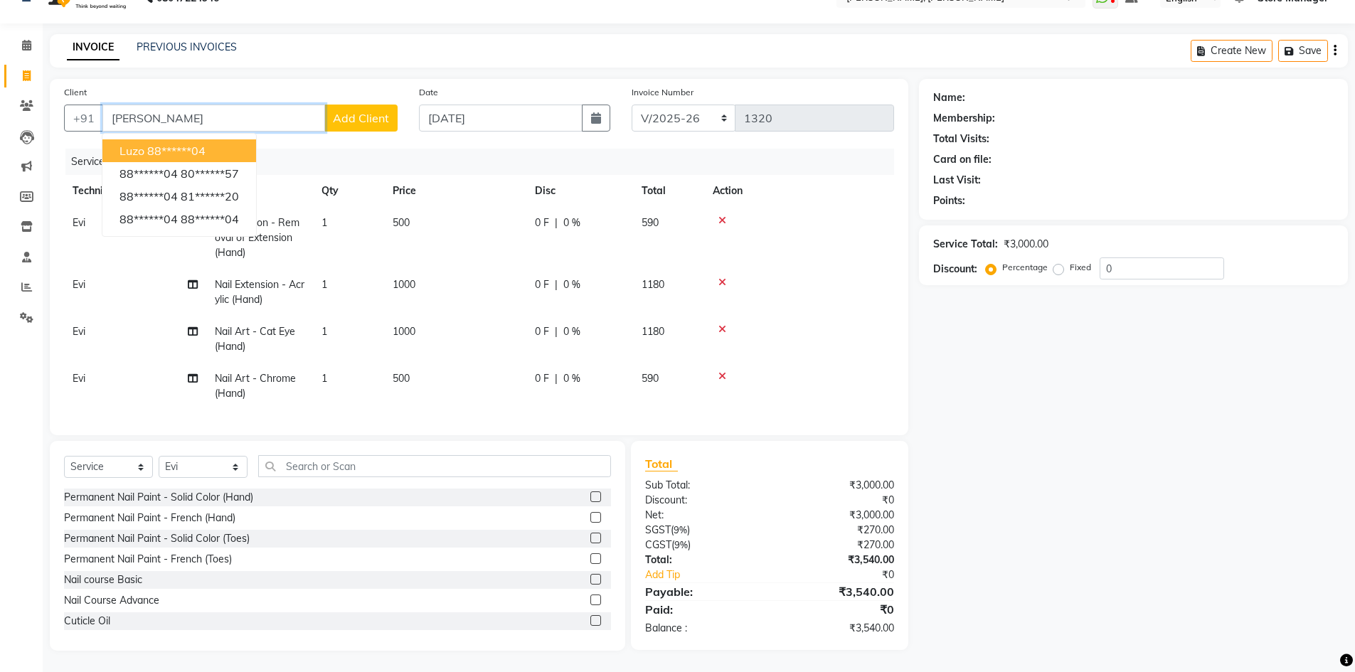
click at [170, 144] on ngb-highlight "88******04" at bounding box center [176, 151] width 58 height 14
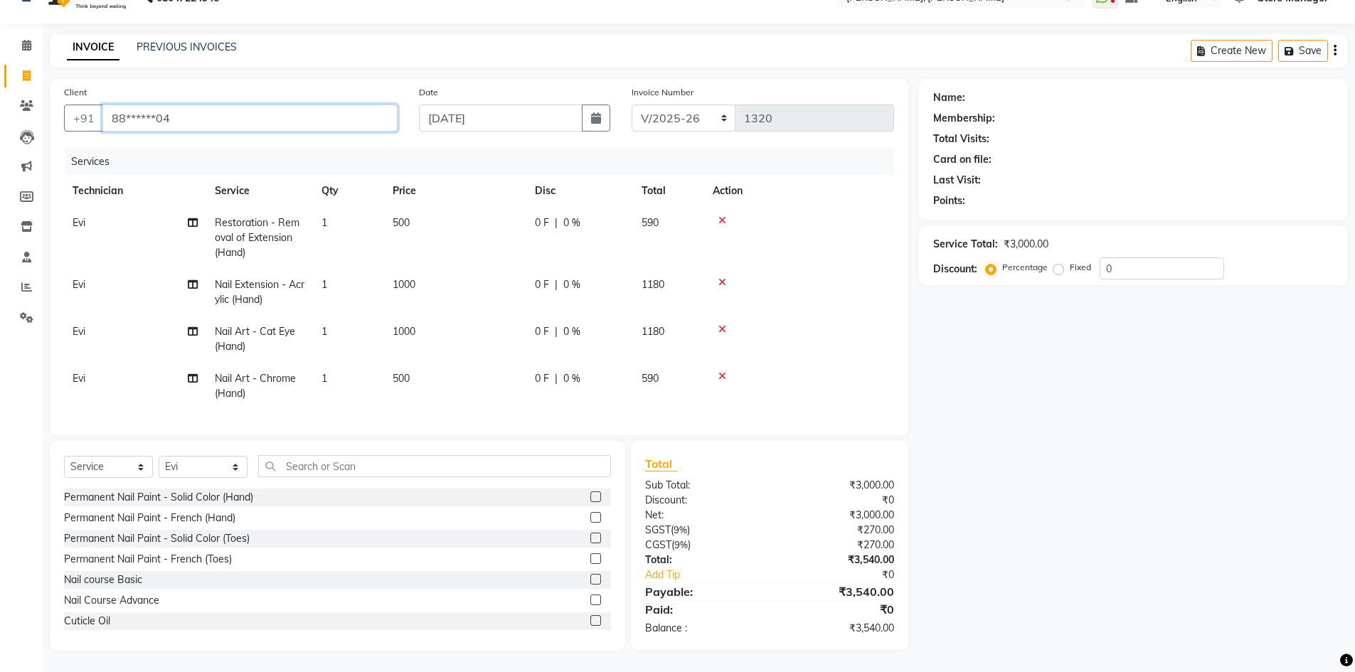
type input "88******04"
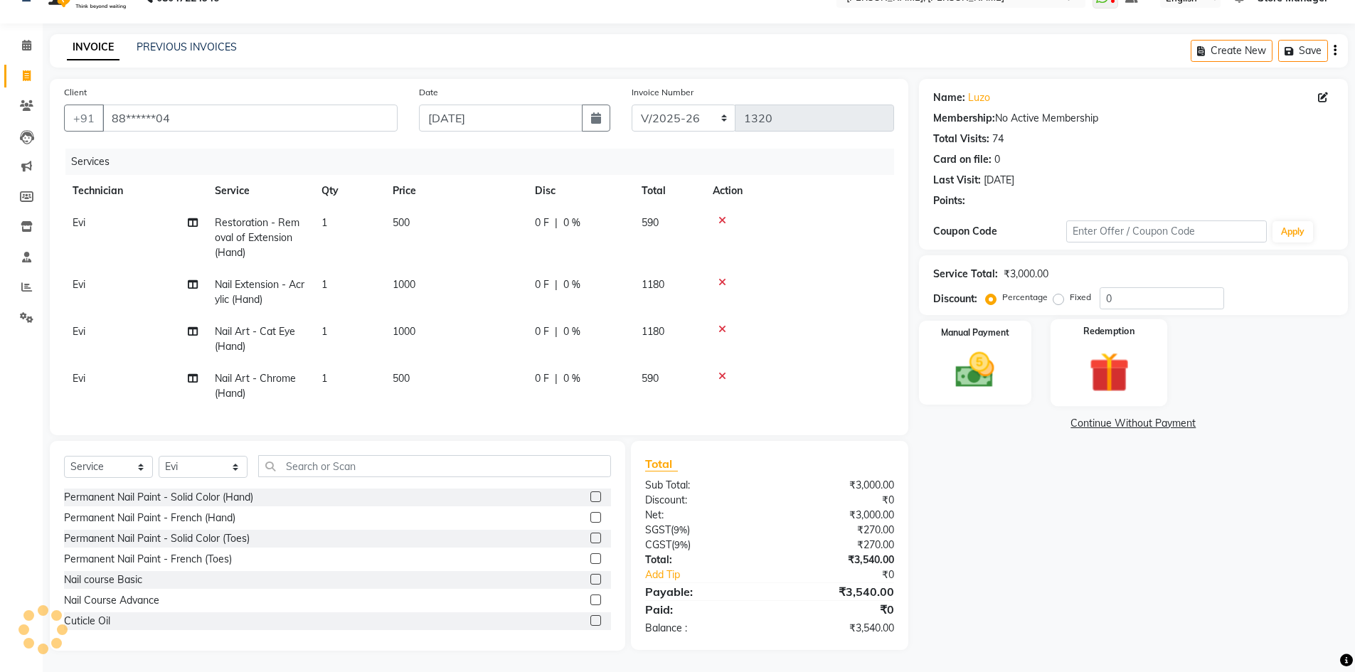
click at [1088, 364] on img at bounding box center [1108, 372] width 65 height 51
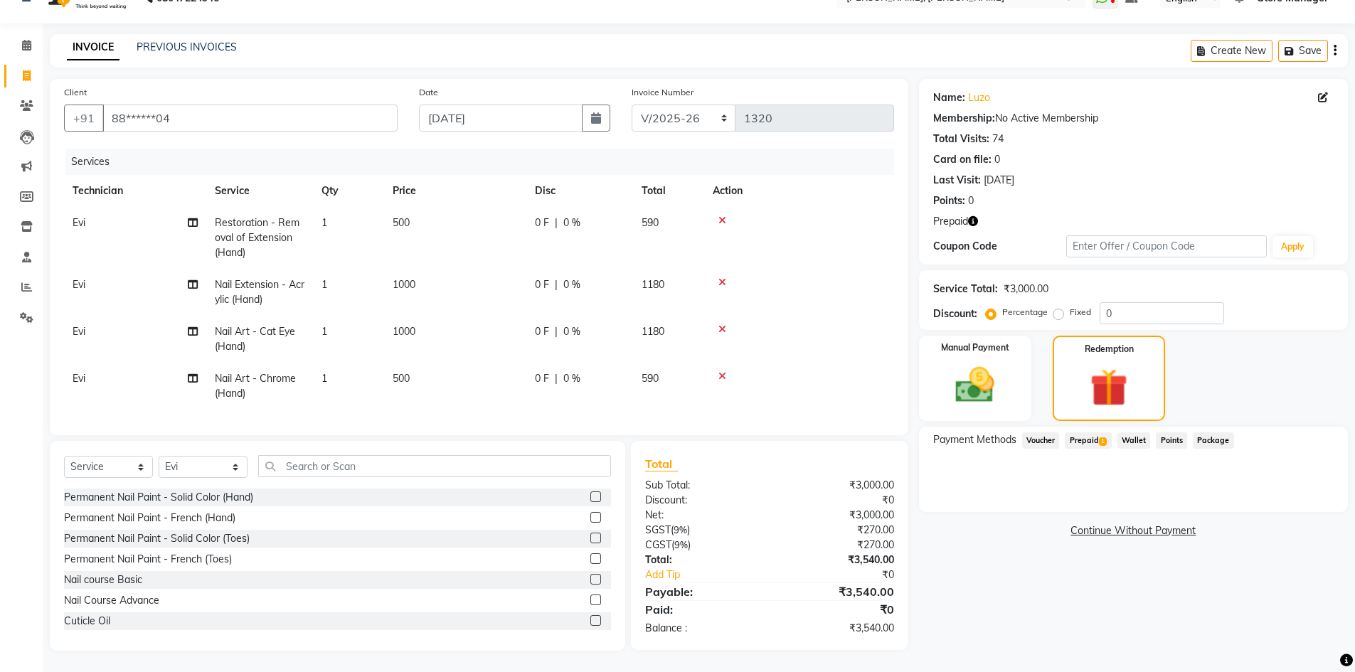
click at [1093, 432] on span "Prepaid 1" at bounding box center [1088, 440] width 46 height 16
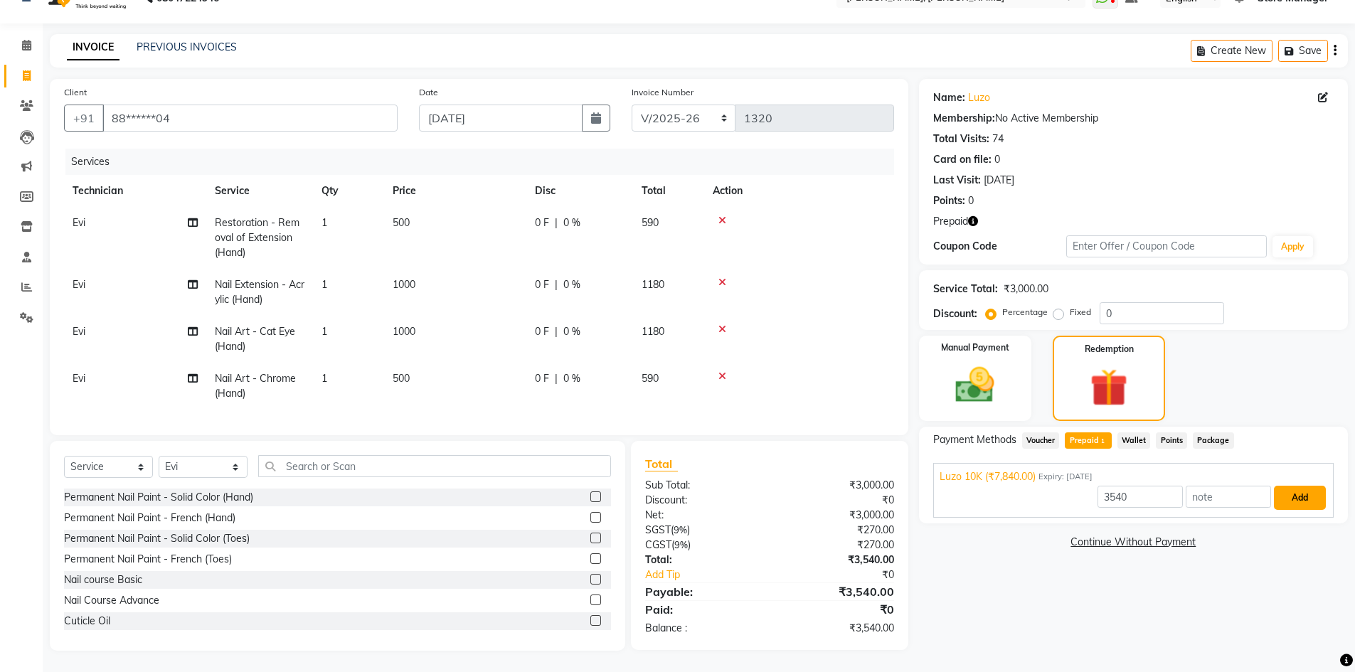
click at [1295, 489] on button "Add" at bounding box center [1300, 498] width 52 height 24
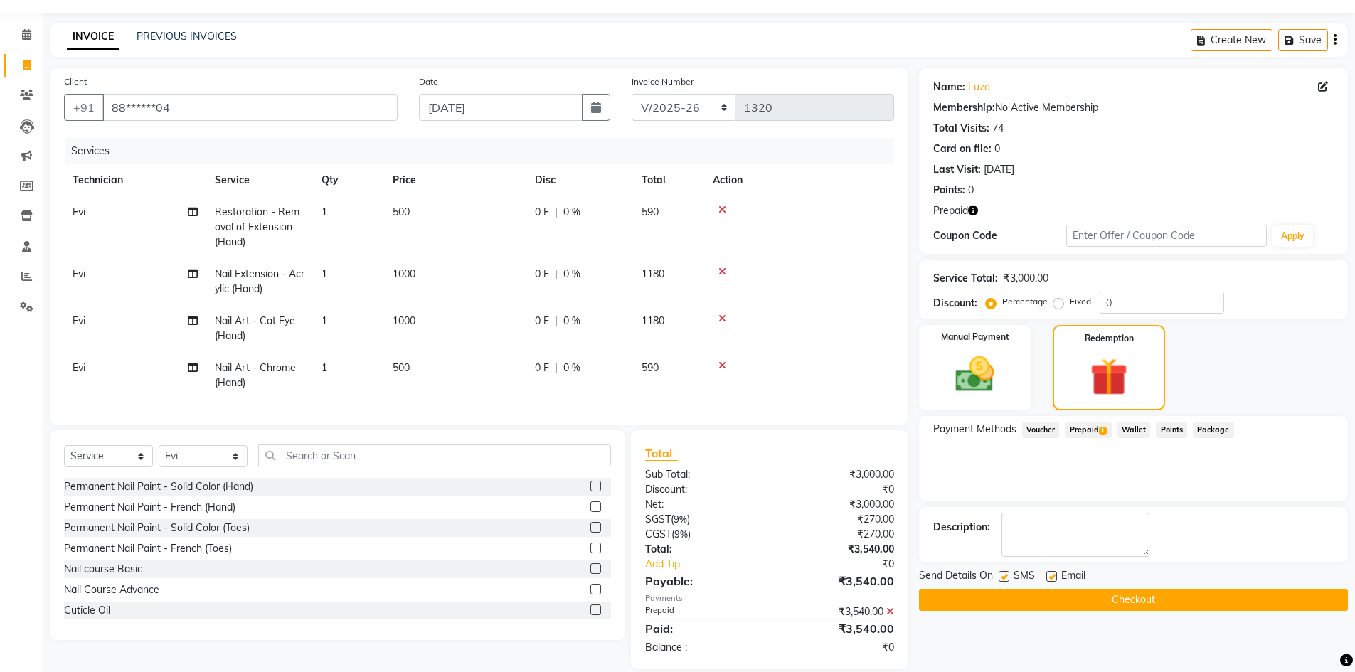
click at [1187, 604] on button "Checkout" at bounding box center [1133, 600] width 429 height 22
